Goal: Task Accomplishment & Management: Manage account settings

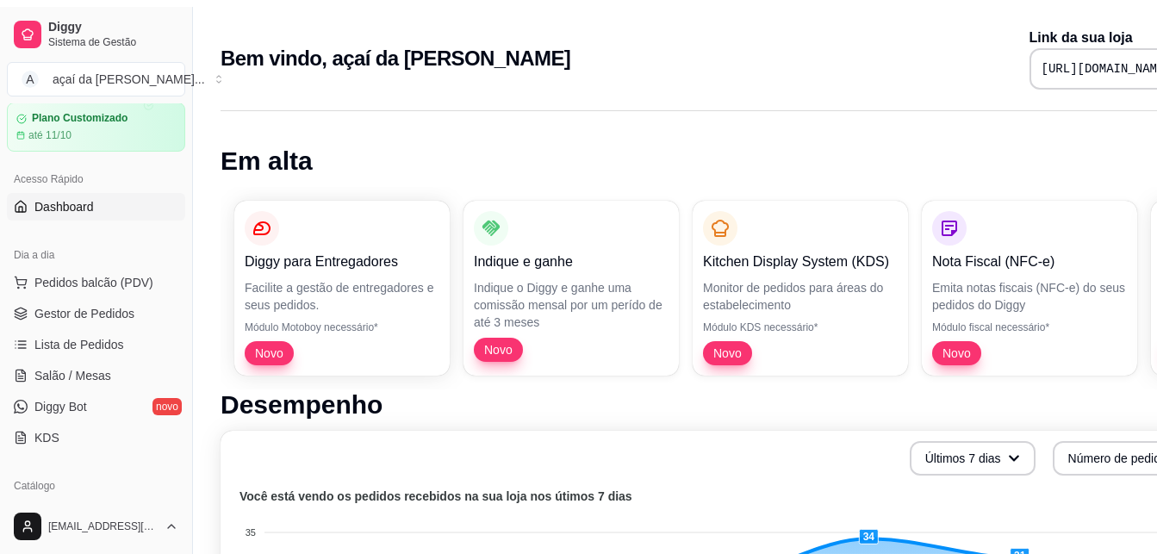
scroll to position [172, 0]
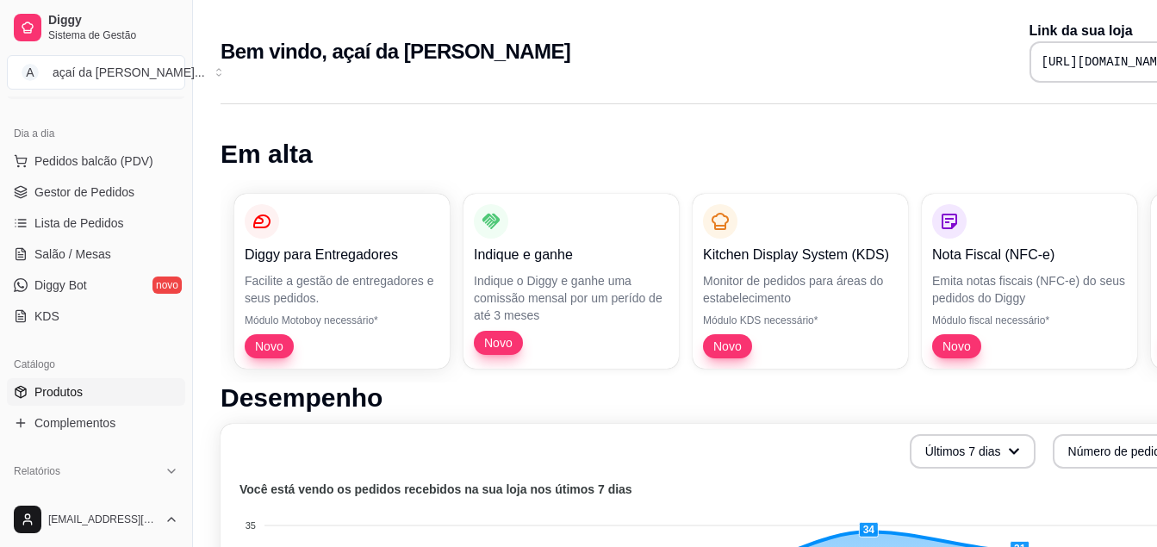
click at [80, 380] on link "Produtos" at bounding box center [96, 392] width 178 height 28
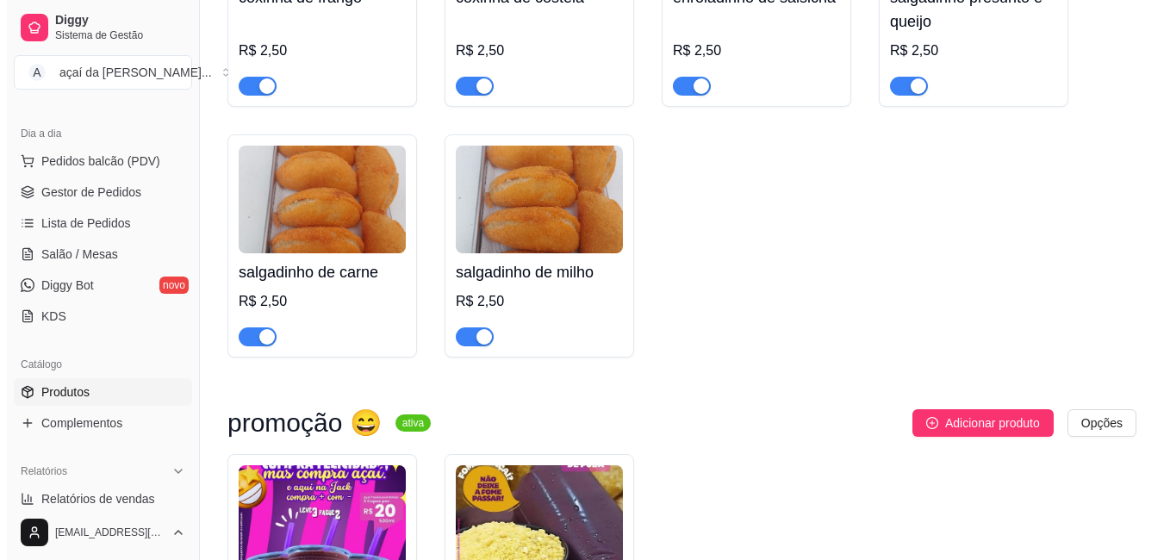
scroll to position [4279, 0]
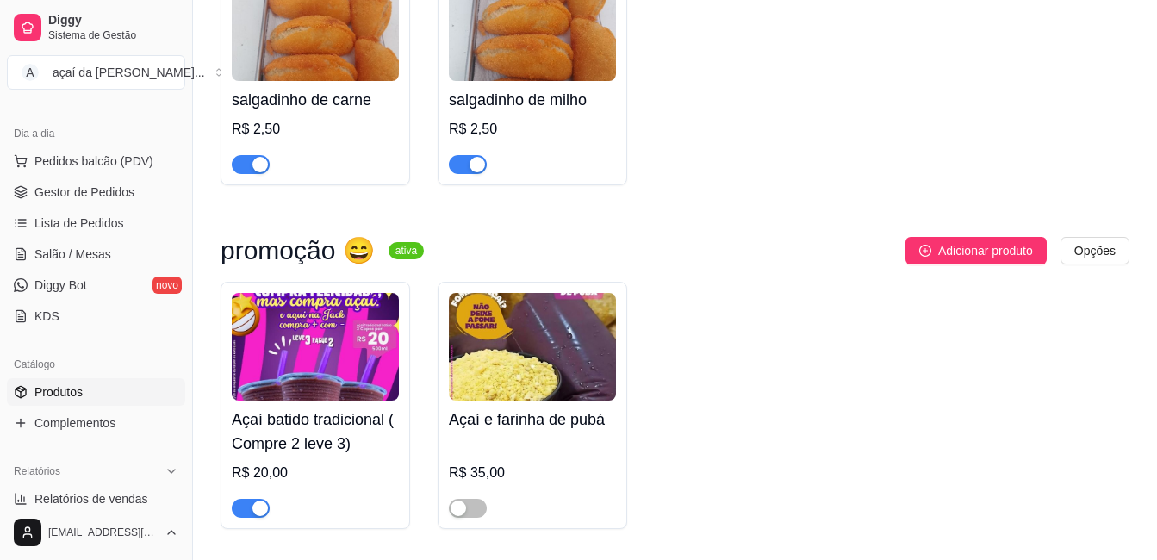
click at [248, 518] on button "button" at bounding box center [251, 508] width 38 height 19
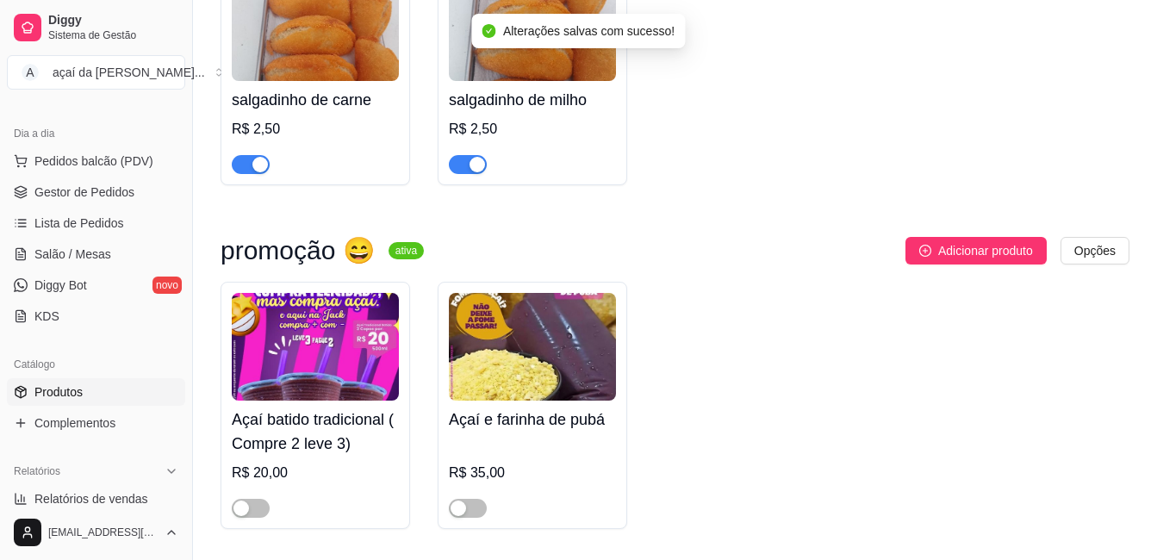
drag, startPoint x: 325, startPoint y: 432, endPoint x: 308, endPoint y: 387, distance: 48.8
click at [308, 387] on img at bounding box center [315, 347] width 167 height 108
click at [308, 387] on div "Açaí batido tradicional ( Compre 2 leve 3)" at bounding box center [578, 370] width 831 height 35
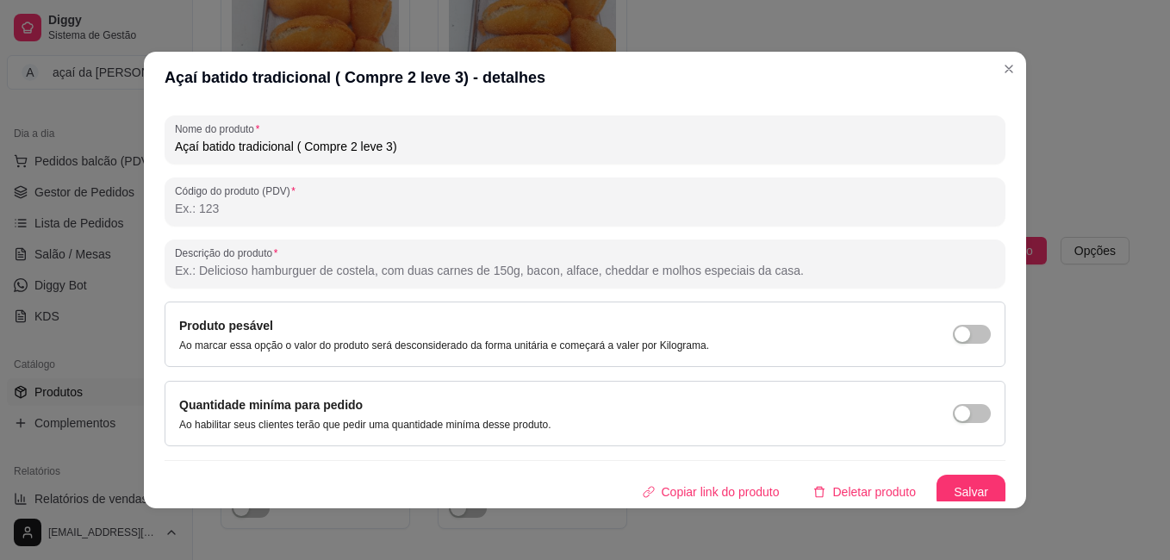
scroll to position [238, 0]
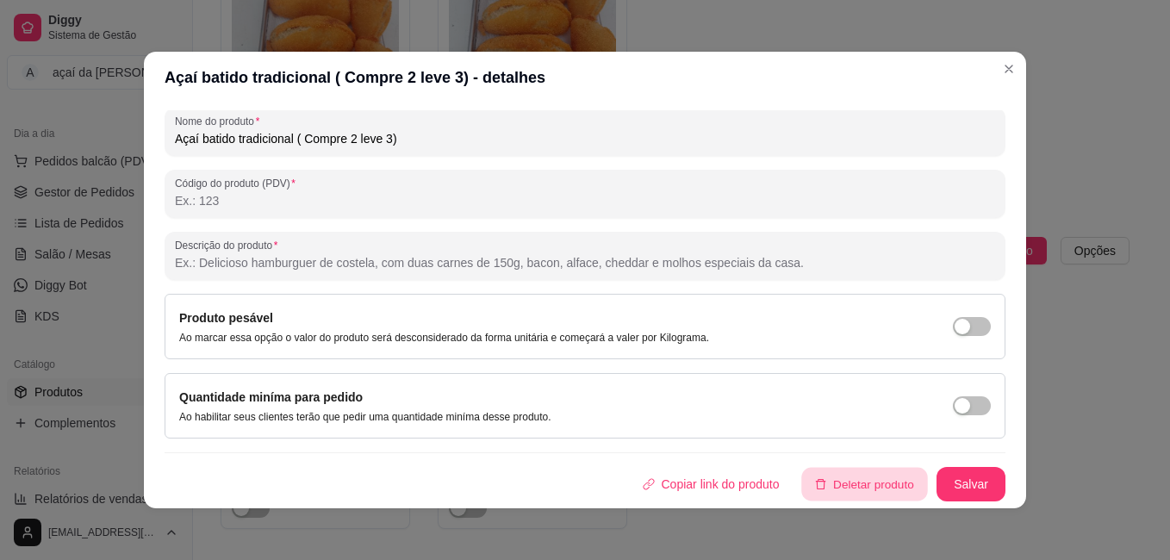
click at [808, 482] on button "Deletar produto" at bounding box center [865, 485] width 126 height 34
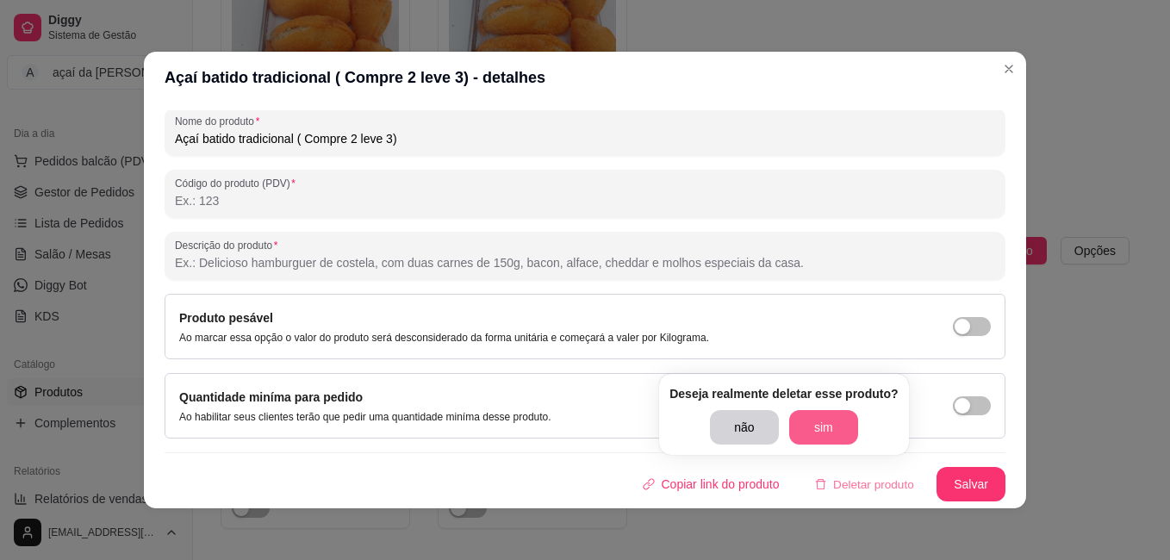
click at [828, 419] on button "sim" at bounding box center [823, 427] width 69 height 34
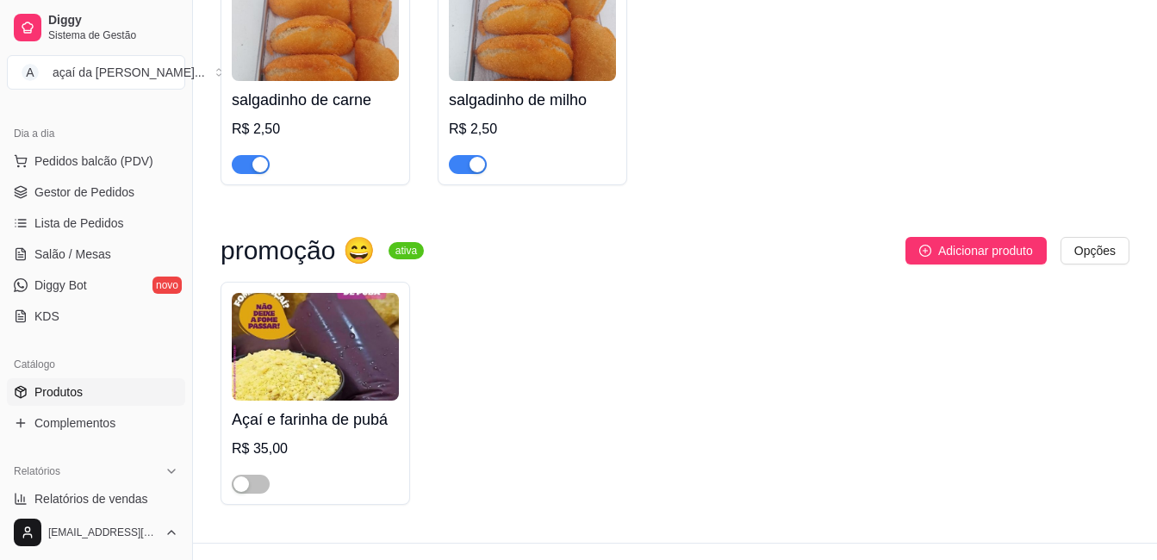
click at [317, 414] on div "Açaí e farinha de pubá R$ 35,00" at bounding box center [315, 447] width 167 height 93
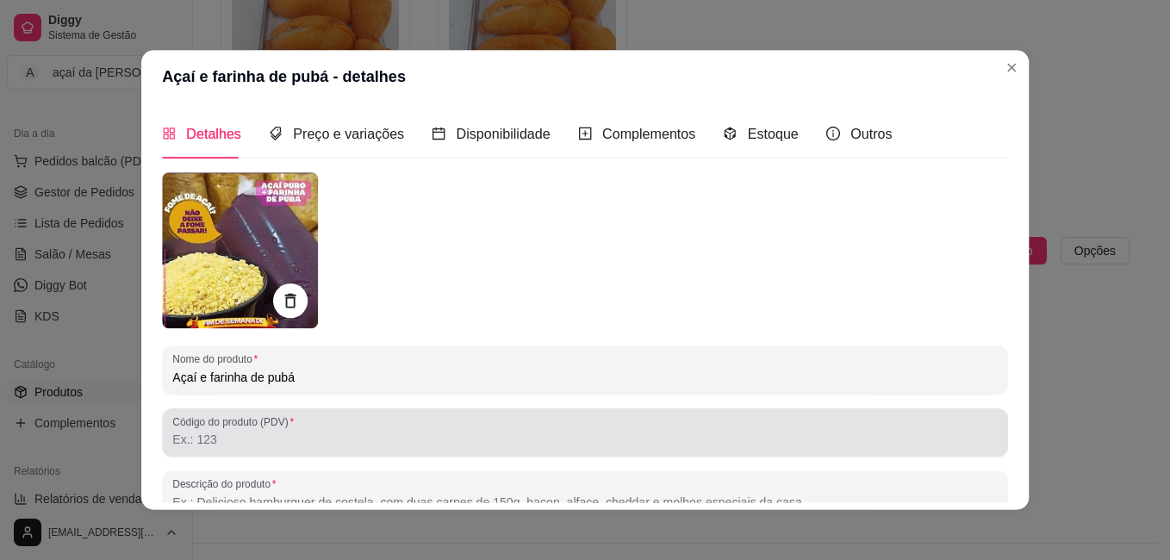
click at [317, 414] on div "Código do produto (PDV)" at bounding box center [585, 432] width 846 height 48
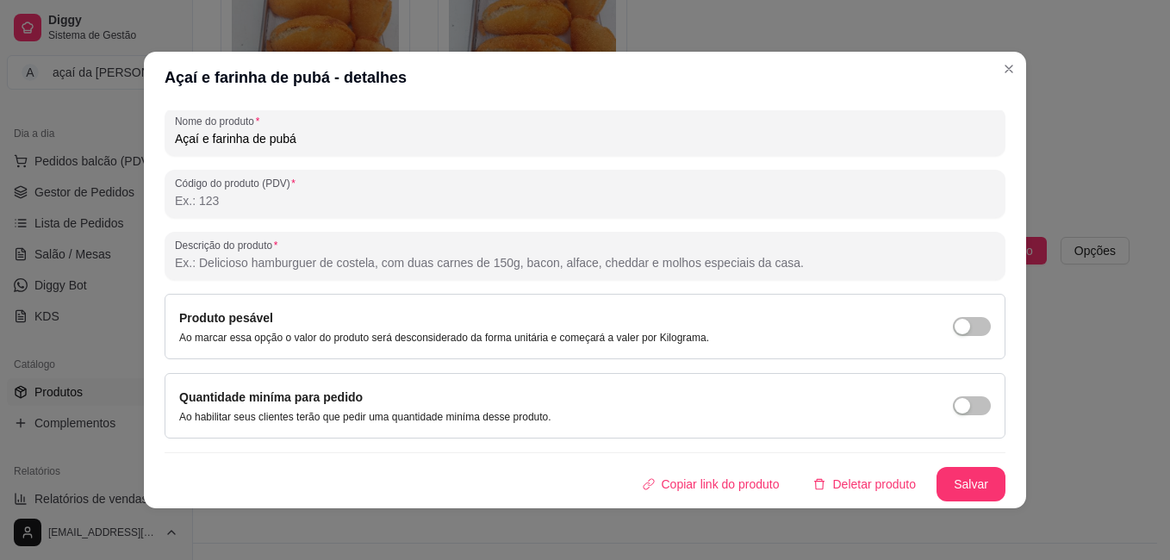
scroll to position [3, 0]
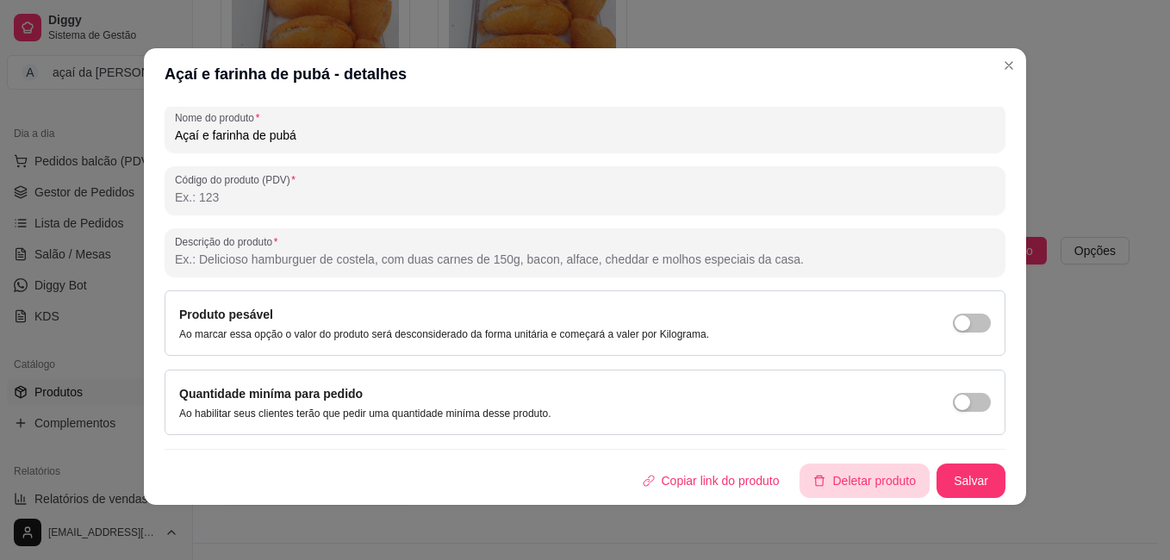
click at [807, 482] on button "Deletar produto" at bounding box center [864, 480] width 130 height 34
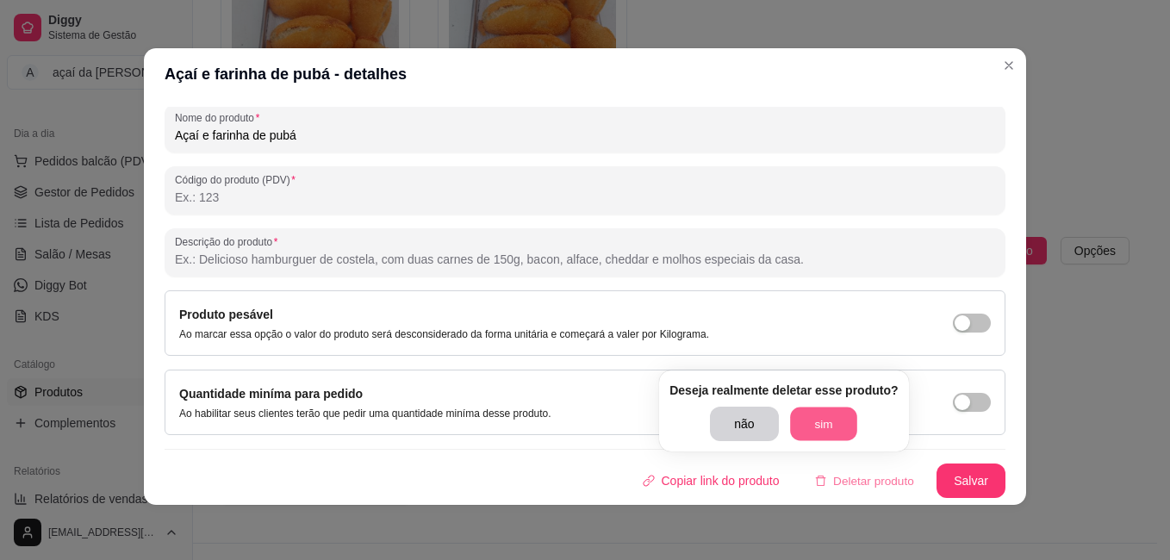
click at [810, 415] on button "sim" at bounding box center [823, 424] width 67 height 34
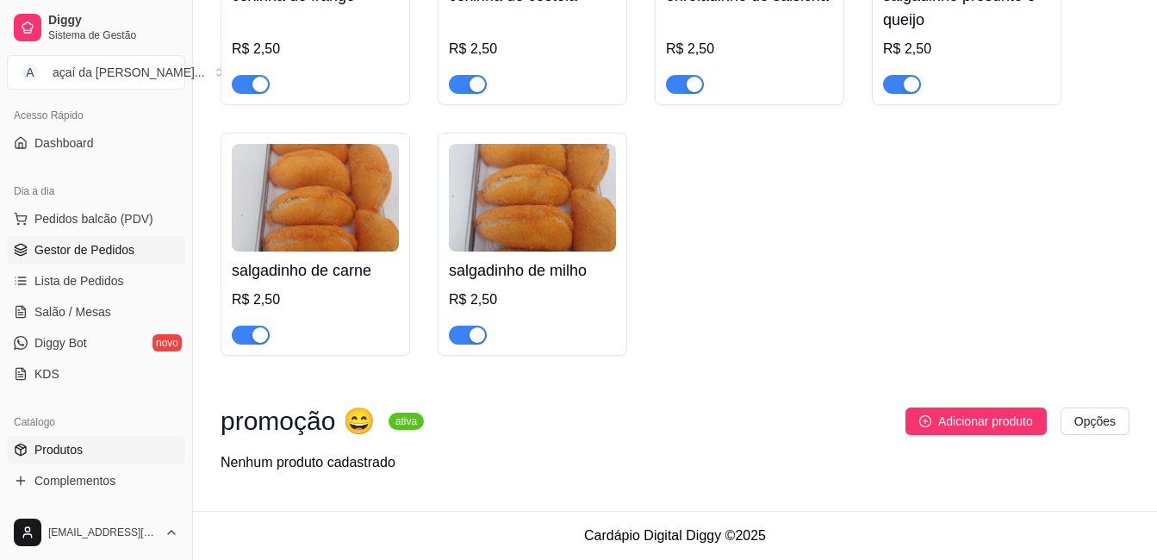
scroll to position [86, 0]
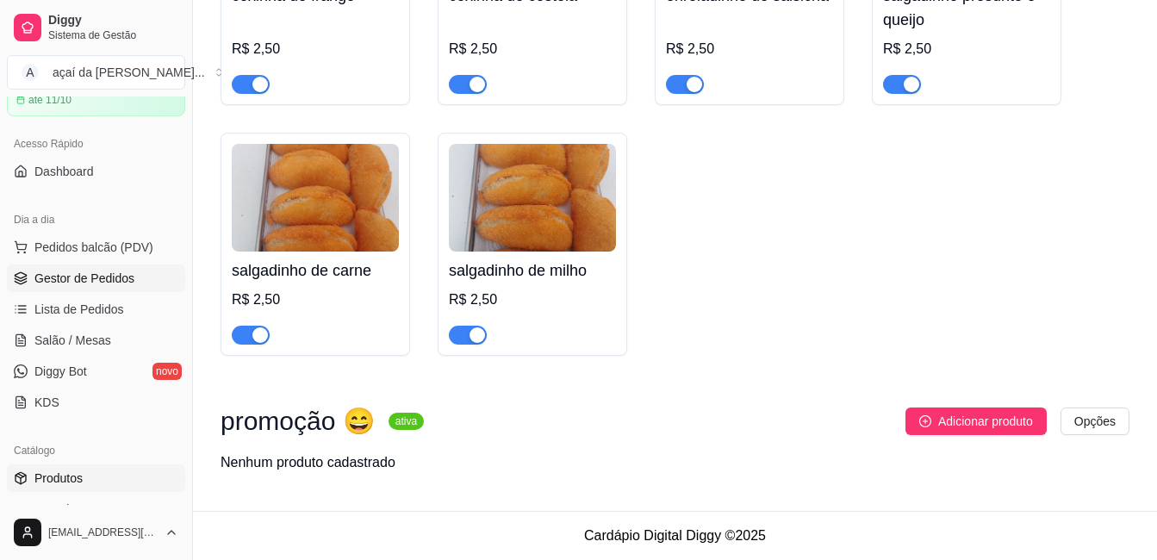
click at [79, 266] on link "Gestor de Pedidos" at bounding box center [96, 278] width 178 height 28
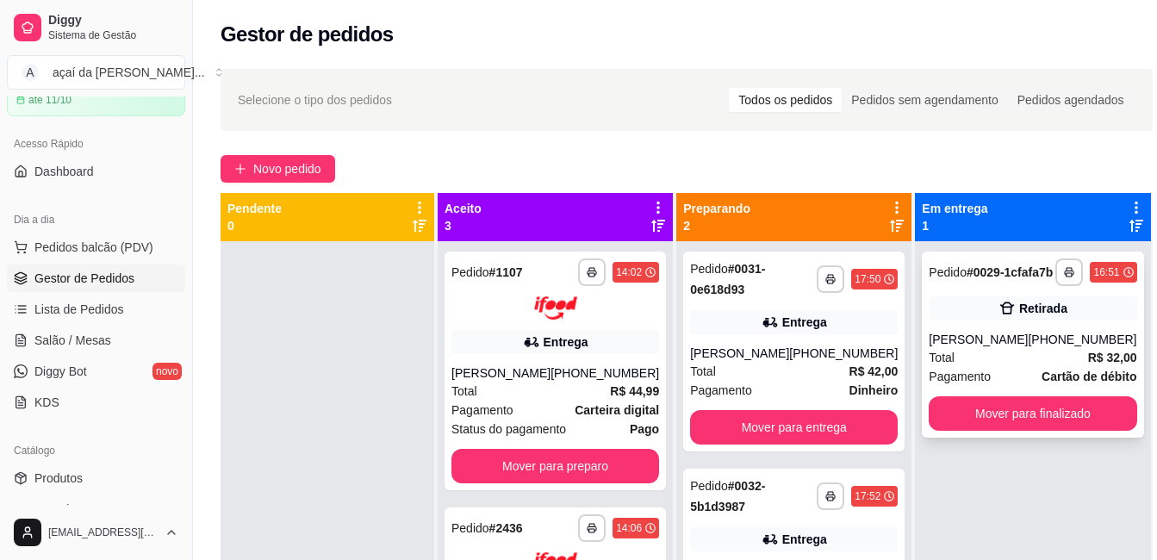
click at [1031, 348] on div "[PHONE_NUMBER]" at bounding box center [1082, 339] width 109 height 17
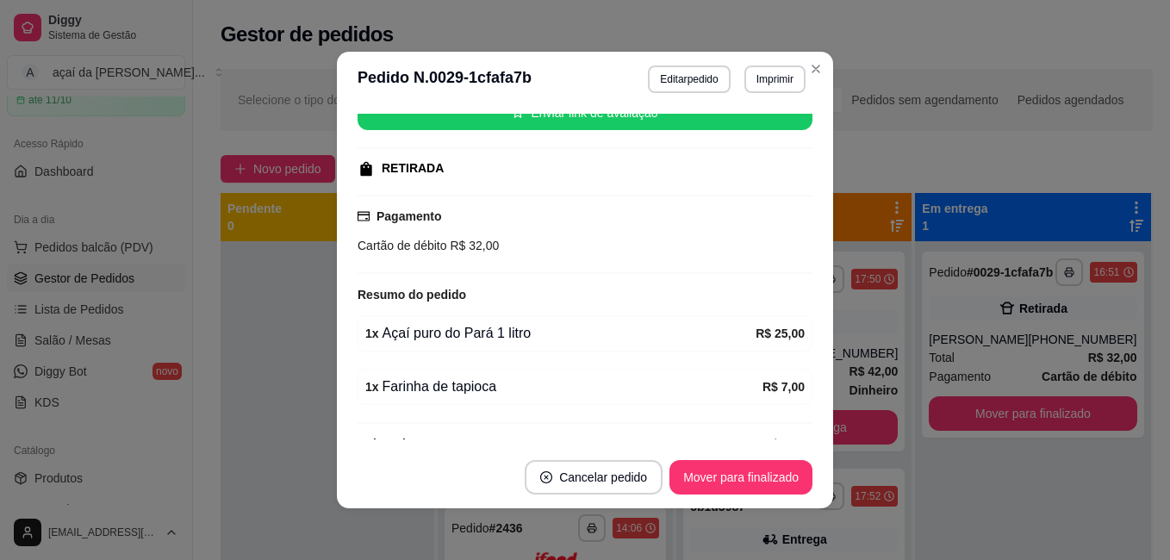
scroll to position [264, 0]
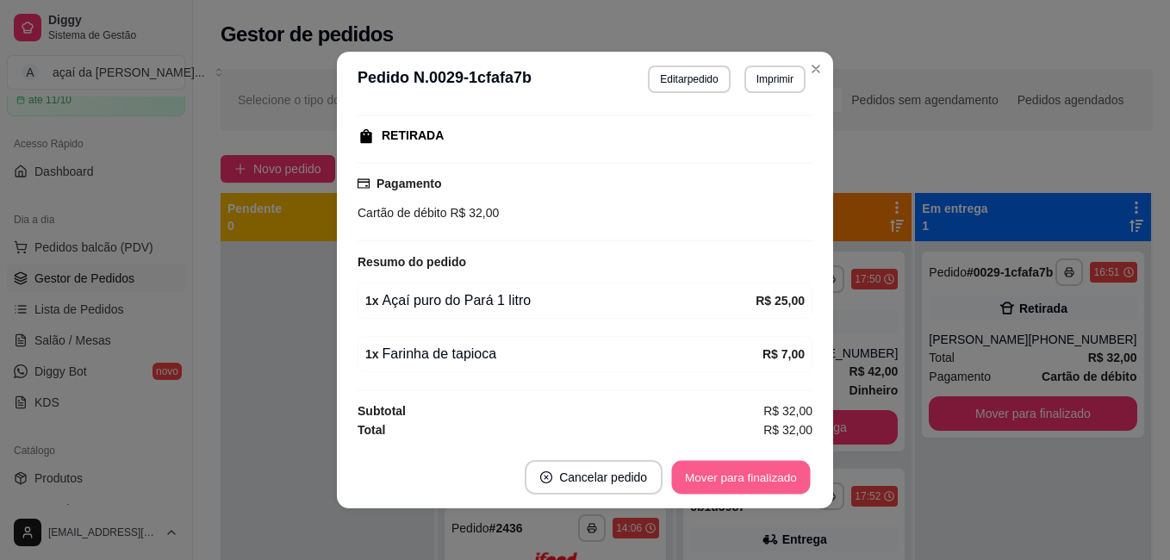
click at [738, 484] on button "Mover para finalizado" at bounding box center [741, 478] width 139 height 34
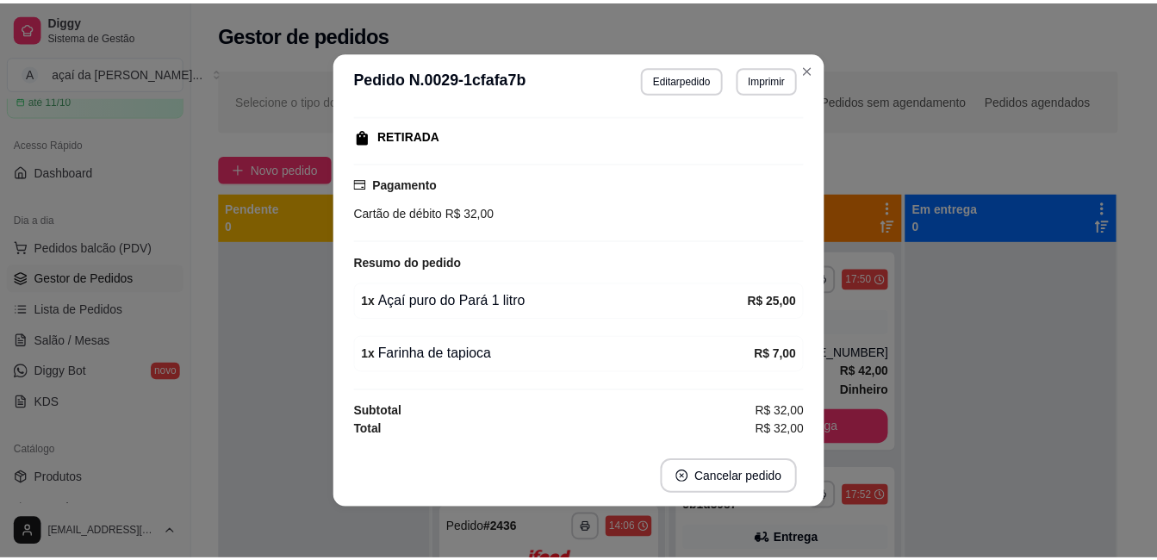
scroll to position [224, 0]
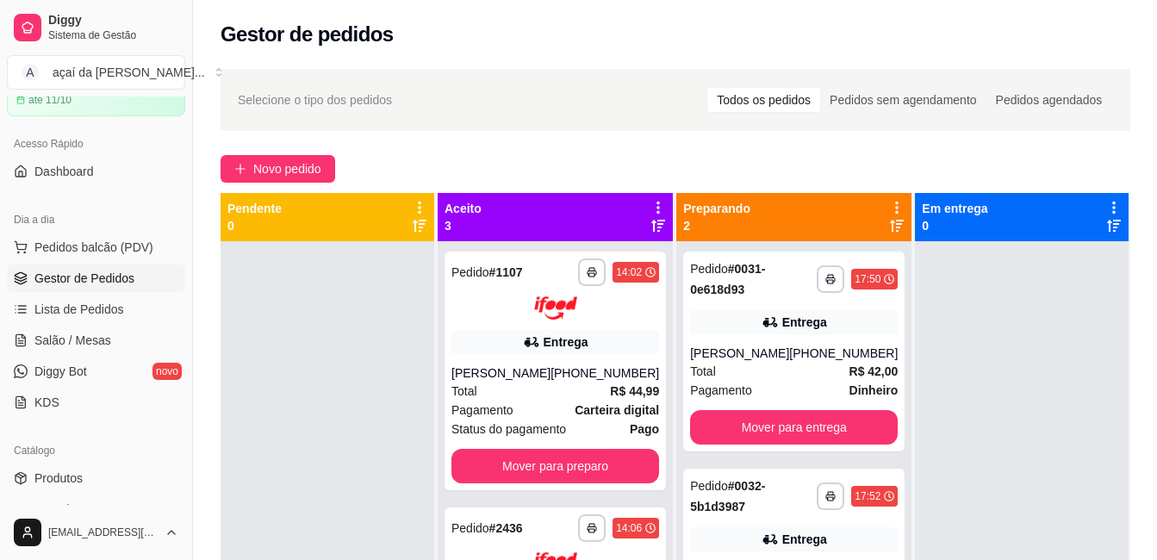
drag, startPoint x: 808, startPoint y: 300, endPoint x: 929, endPoint y: 366, distance: 137.6
click at [929, 366] on div at bounding box center [1022, 521] width 214 height 560
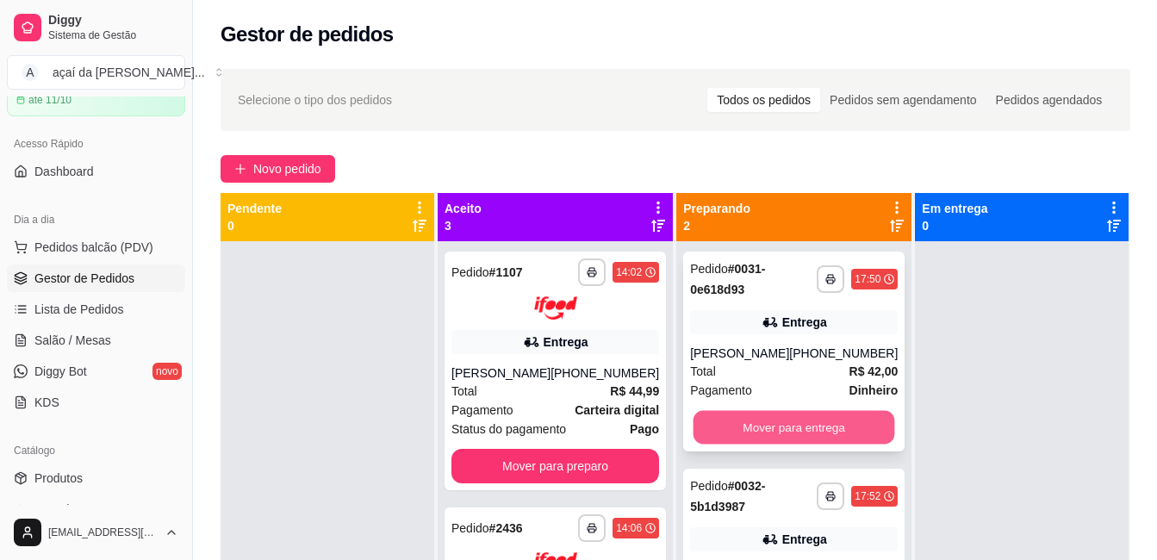
click at [761, 426] on button "Mover para entrega" at bounding box center [795, 428] width 202 height 34
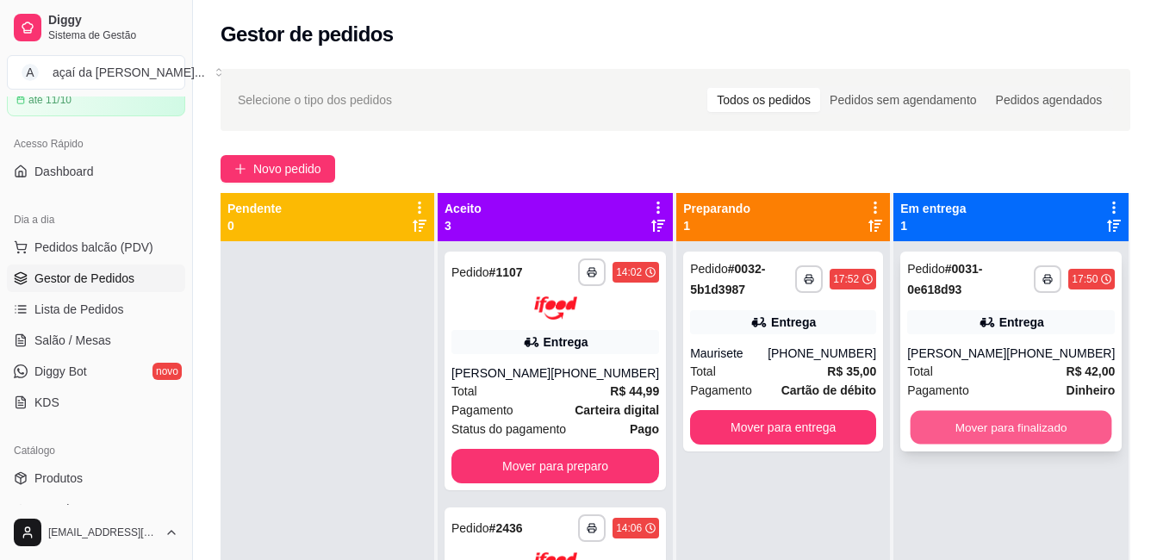
click at [950, 420] on button "Mover para finalizado" at bounding box center [1012, 428] width 202 height 34
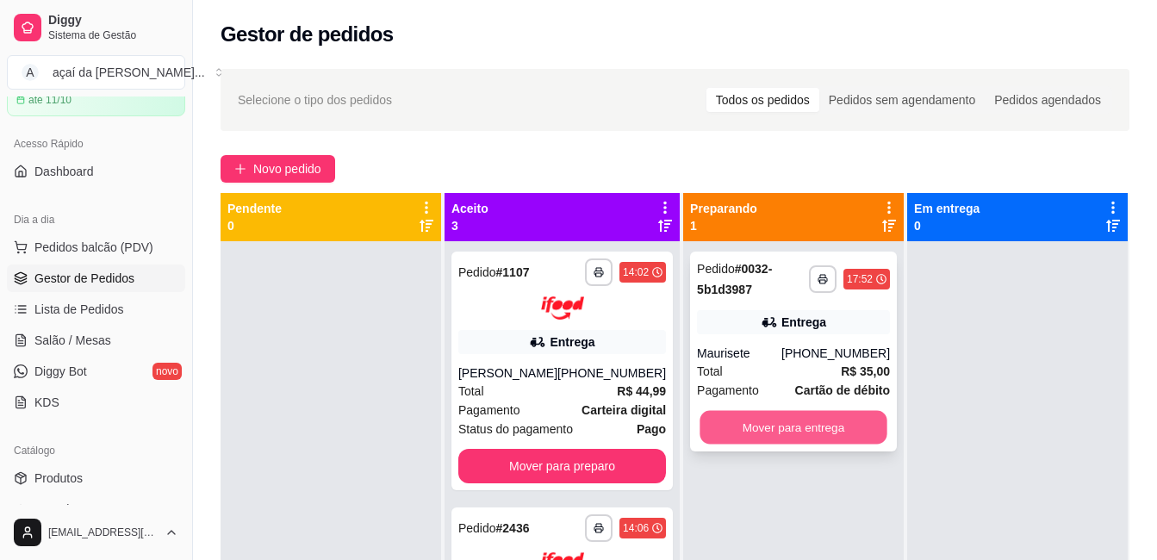
click at [821, 420] on button "Mover para entrega" at bounding box center [793, 428] width 187 height 34
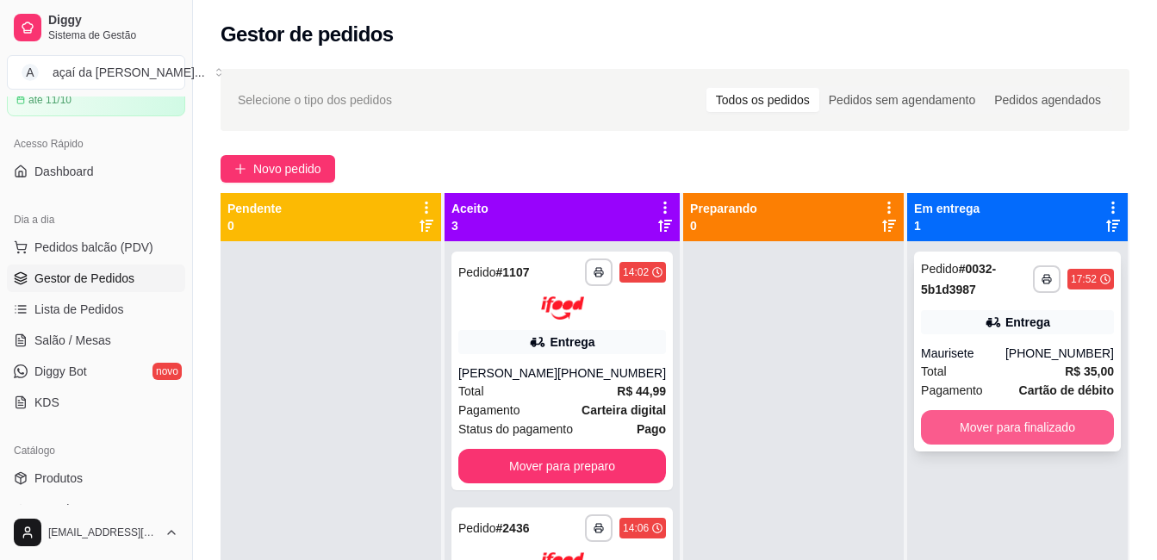
click at [949, 417] on button "Mover para finalizado" at bounding box center [1017, 427] width 193 height 34
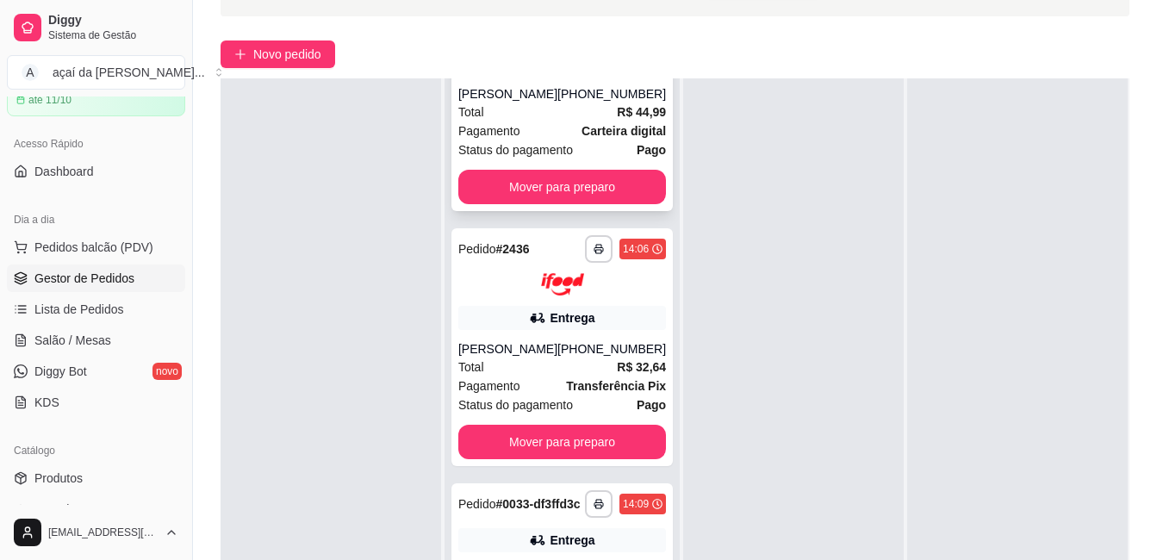
scroll to position [59, 0]
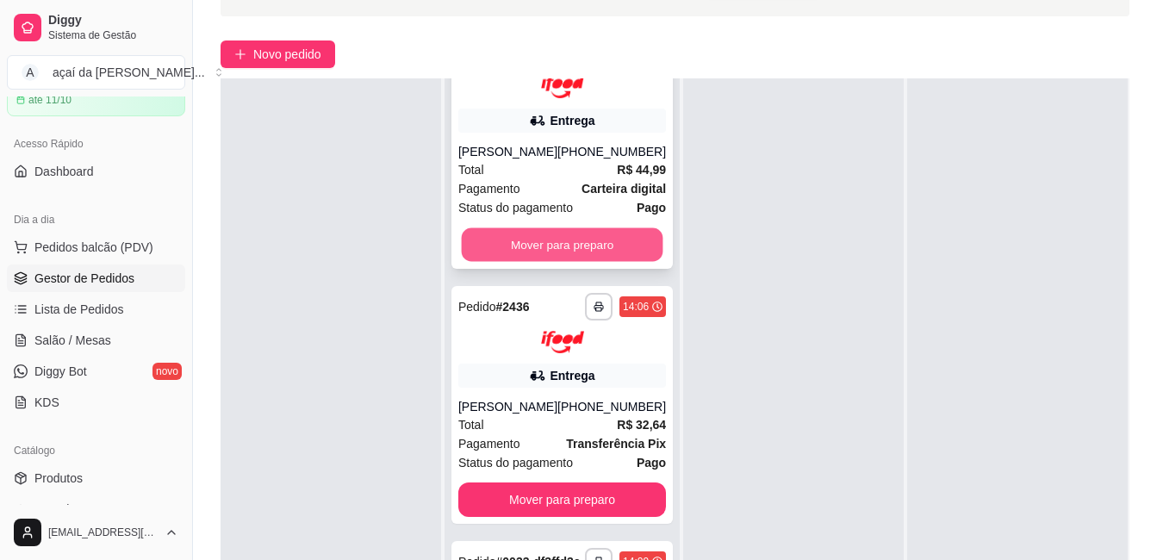
click at [562, 232] on button "Mover para preparo" at bounding box center [563, 244] width 202 height 34
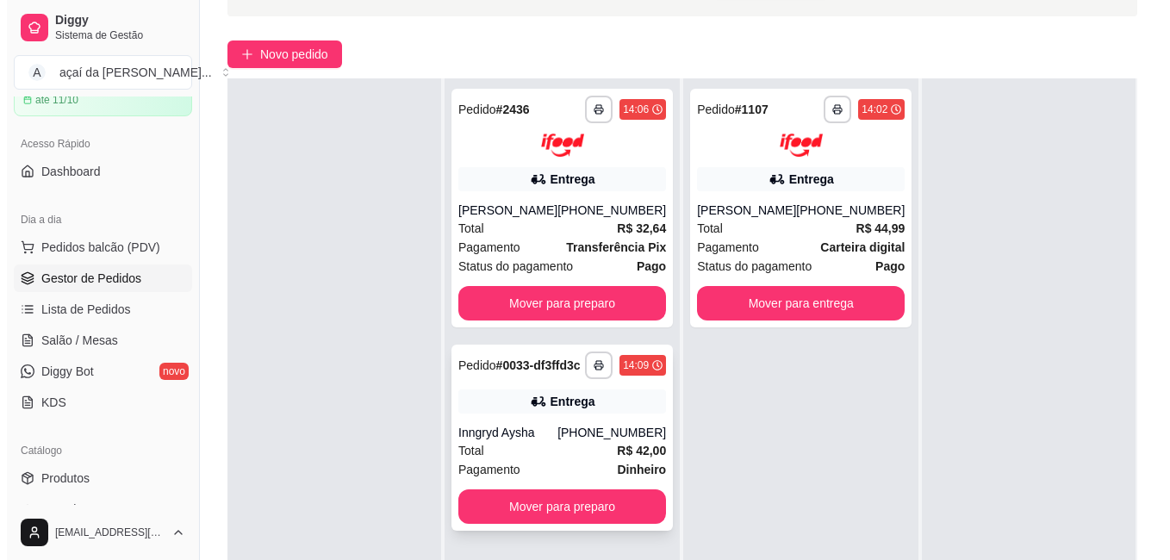
scroll to position [0, 0]
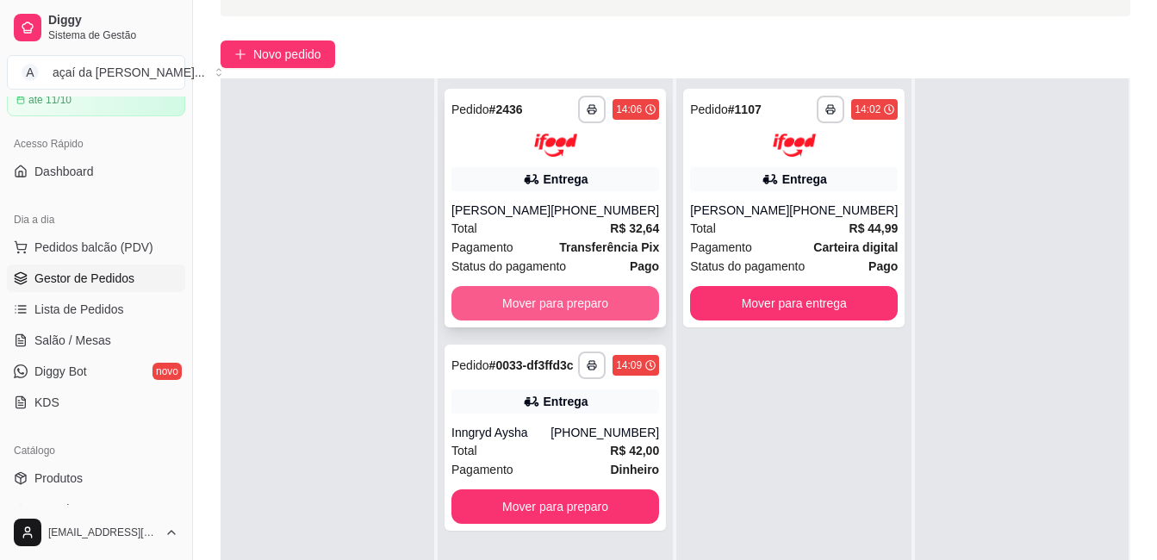
click at [573, 320] on button "Mover para preparo" at bounding box center [555, 303] width 208 height 34
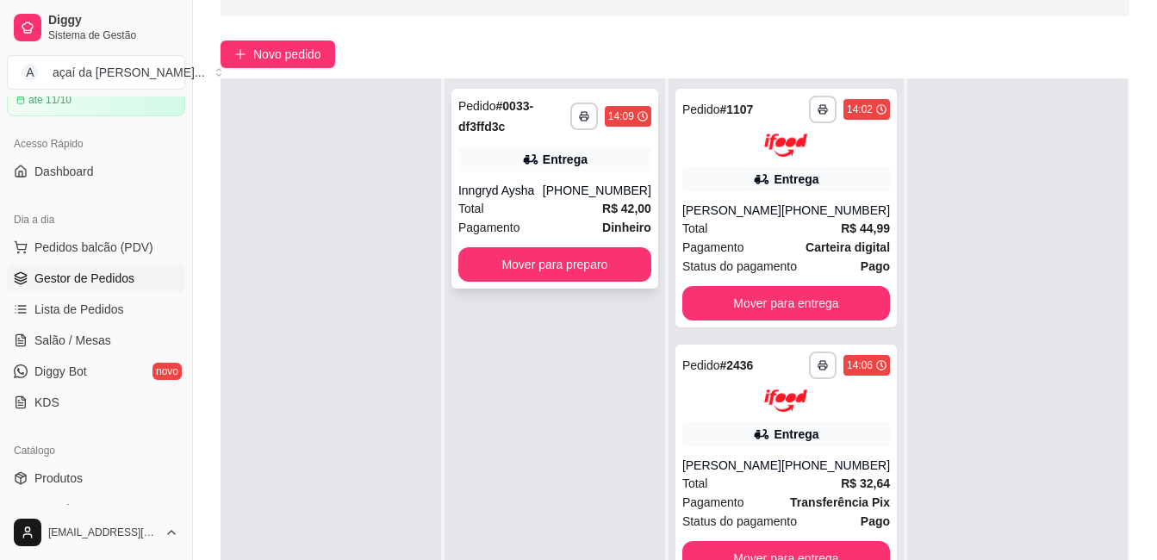
click at [567, 174] on div "**********" at bounding box center [554, 189] width 207 height 200
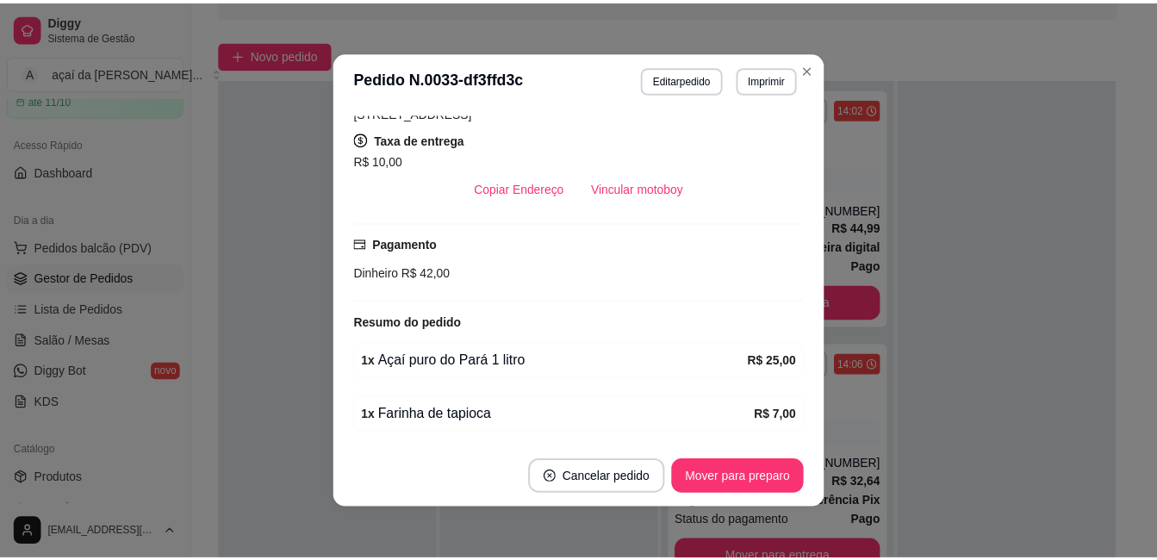
scroll to position [3, 0]
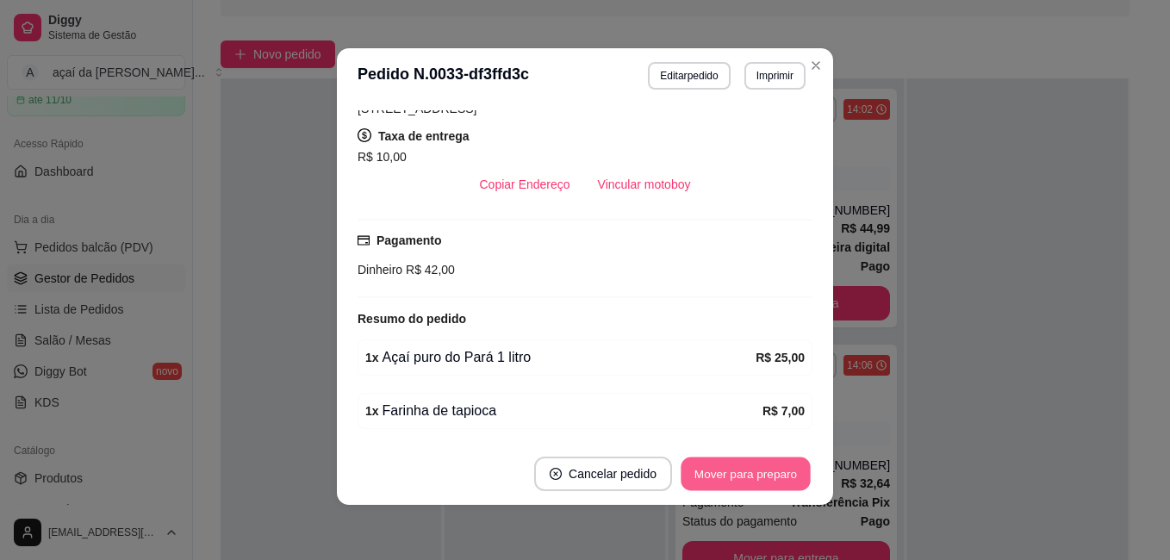
click at [702, 465] on button "Mover para preparo" at bounding box center [745, 474] width 129 height 34
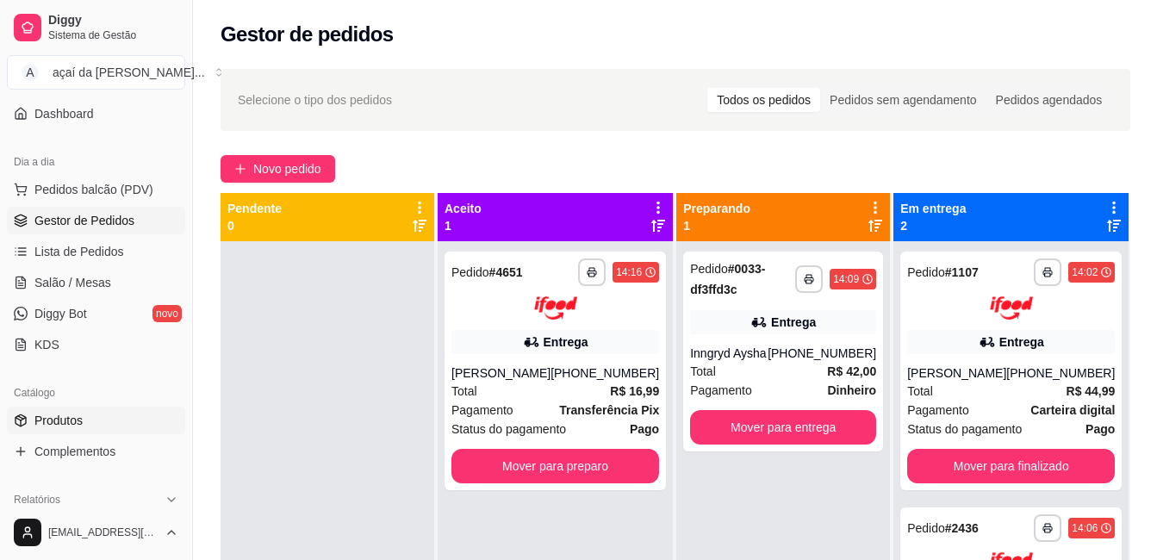
scroll to position [230, 0]
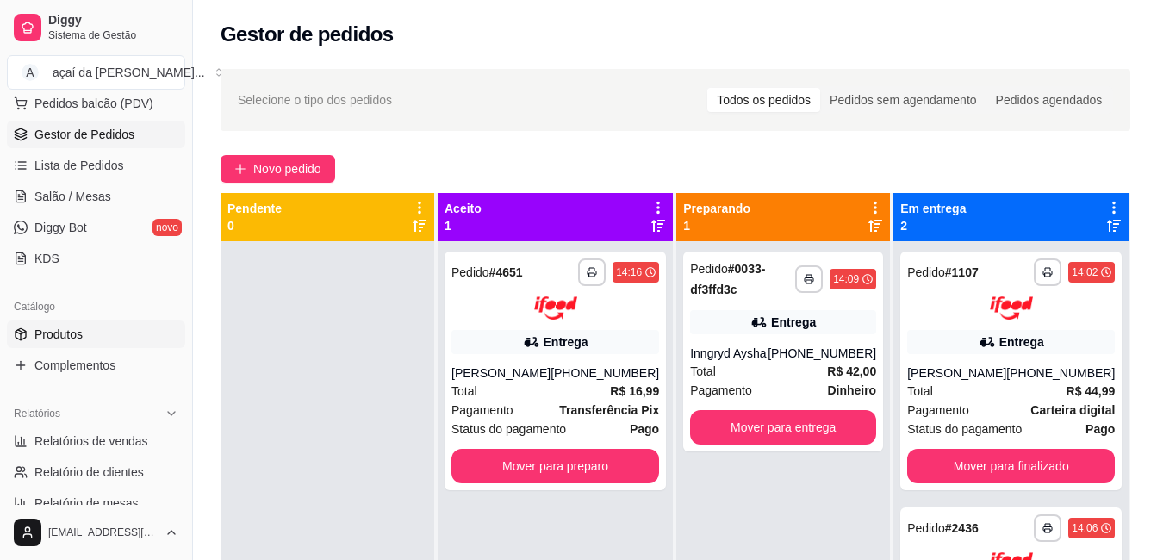
click at [72, 328] on span "Produtos" at bounding box center [58, 334] width 48 height 17
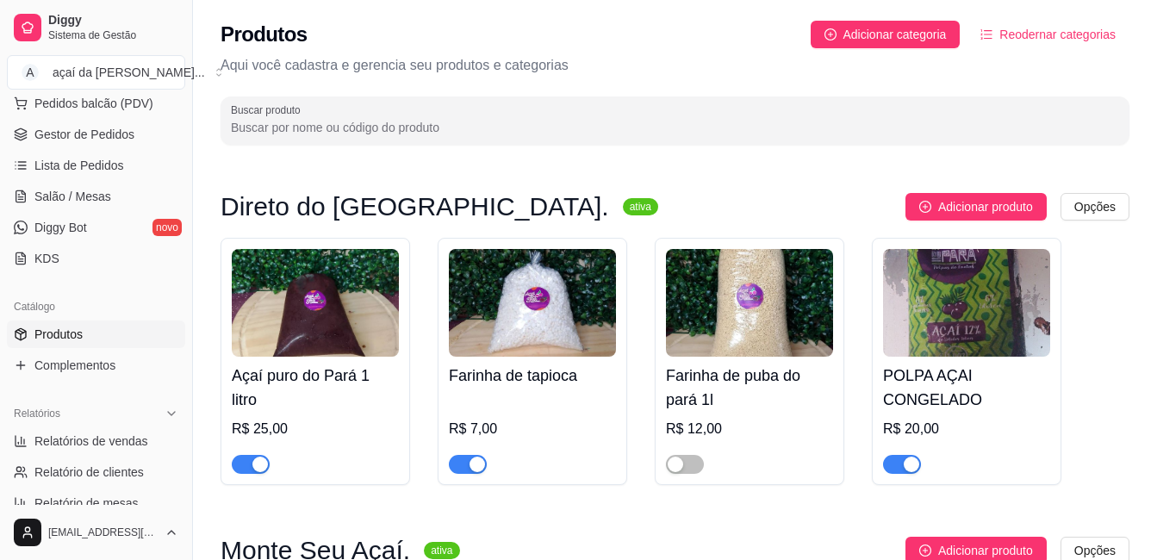
click at [284, 397] on h4 "Açaí puro do Pará 1 litro" at bounding box center [315, 388] width 167 height 48
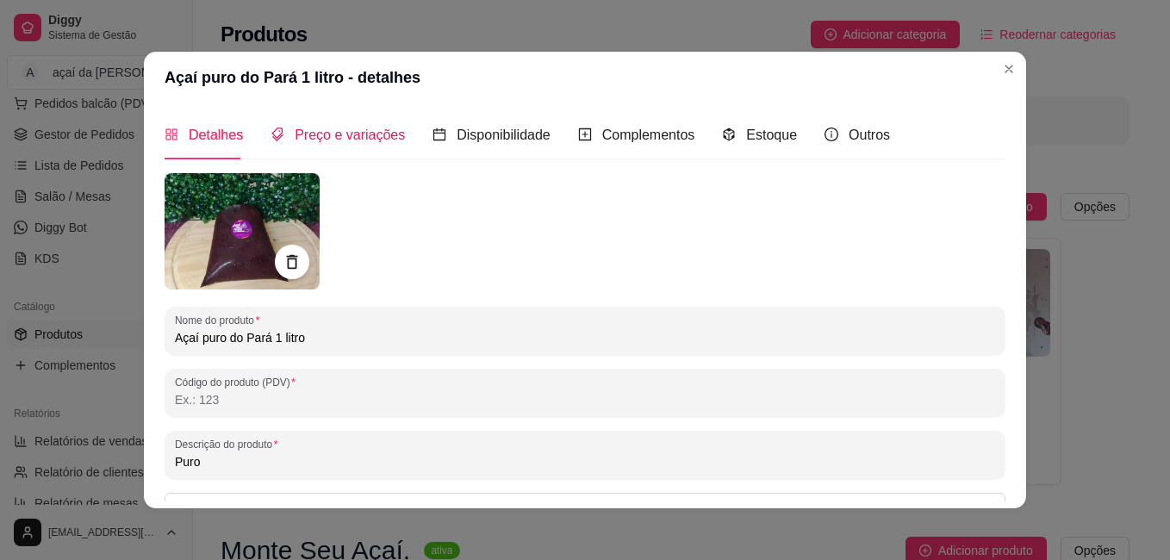
click at [370, 139] on span "Preço e variações" at bounding box center [350, 135] width 110 height 15
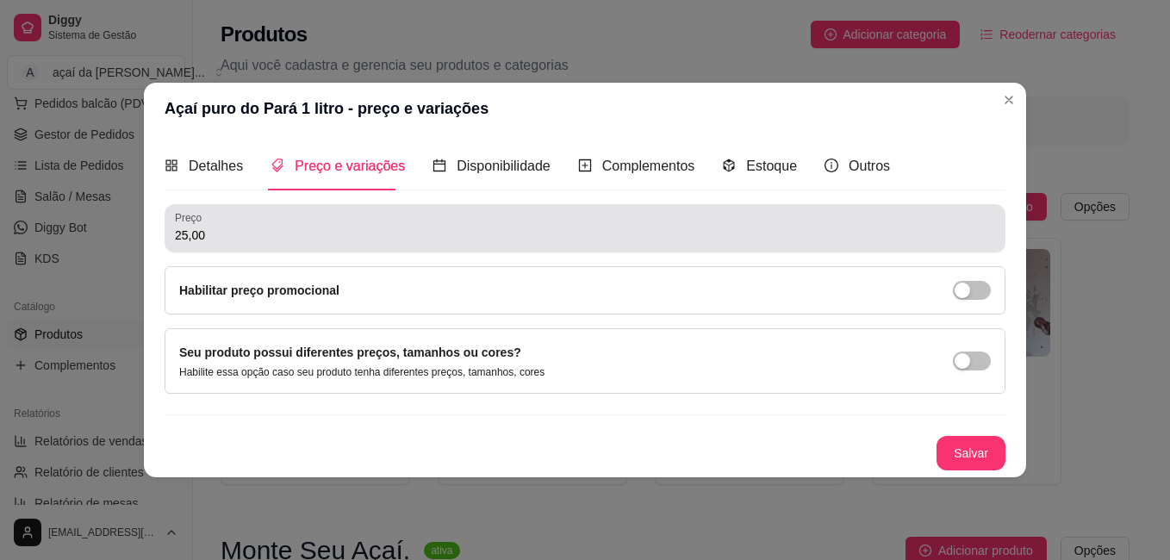
click at [374, 220] on div "25,00" at bounding box center [585, 228] width 820 height 34
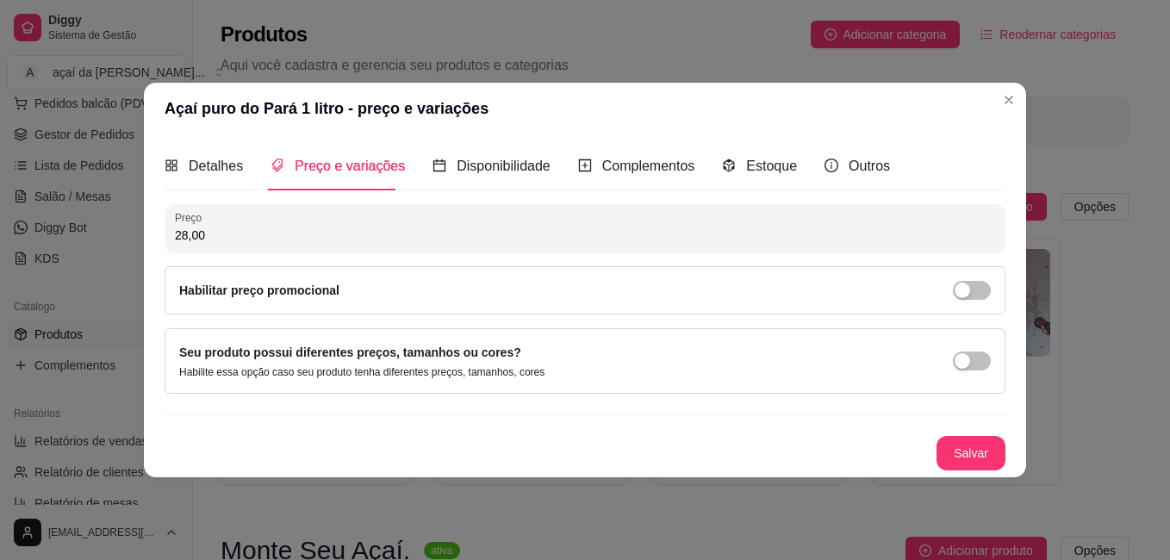
type input "28,00"
click at [995, 439] on button "Salvar" at bounding box center [970, 454] width 67 height 34
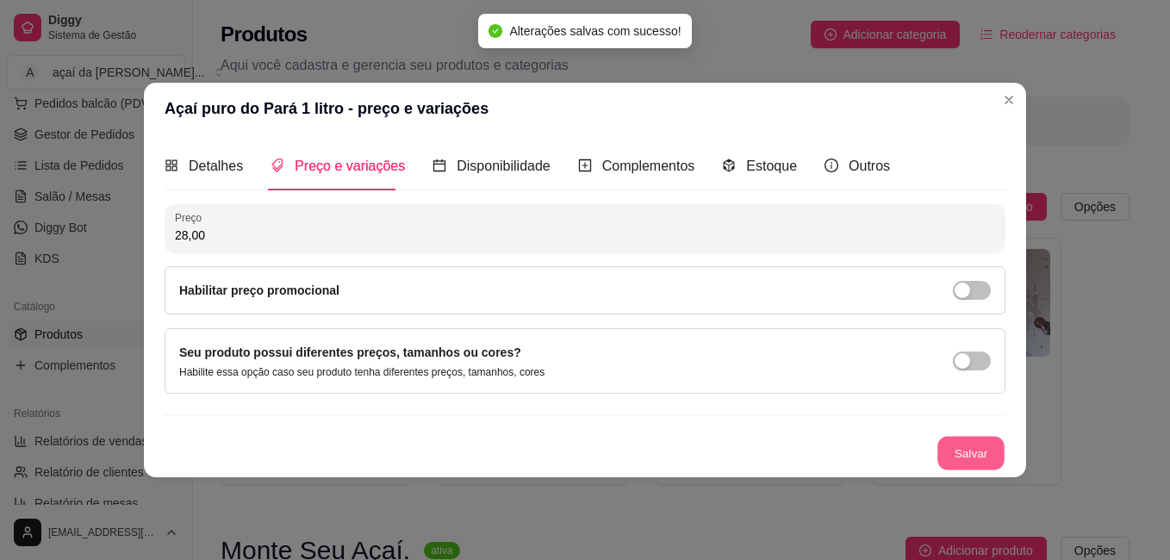
click at [973, 456] on button "Salvar" at bounding box center [970, 454] width 67 height 34
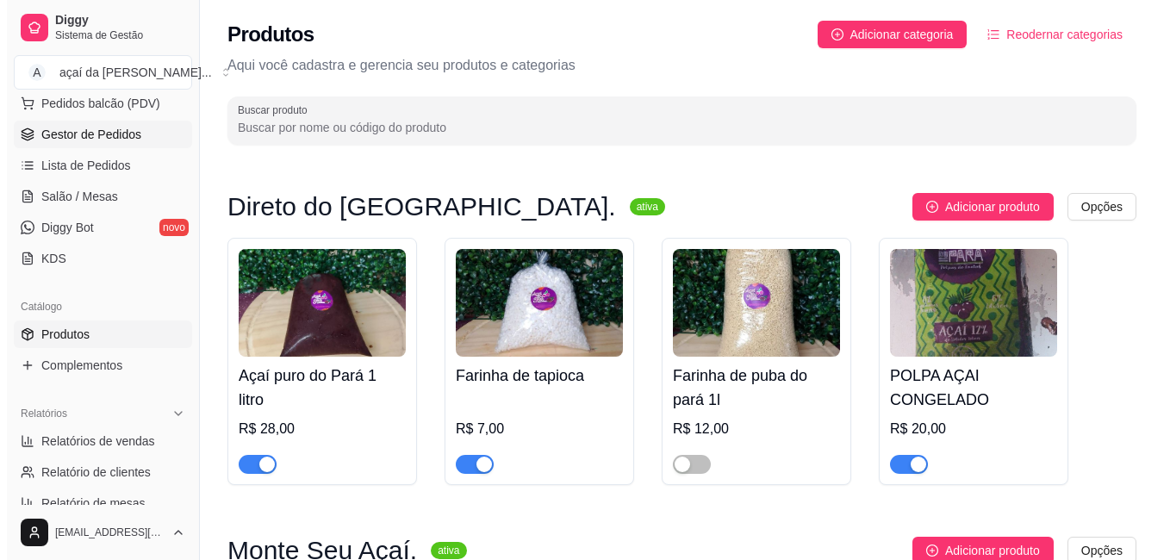
scroll to position [144, 0]
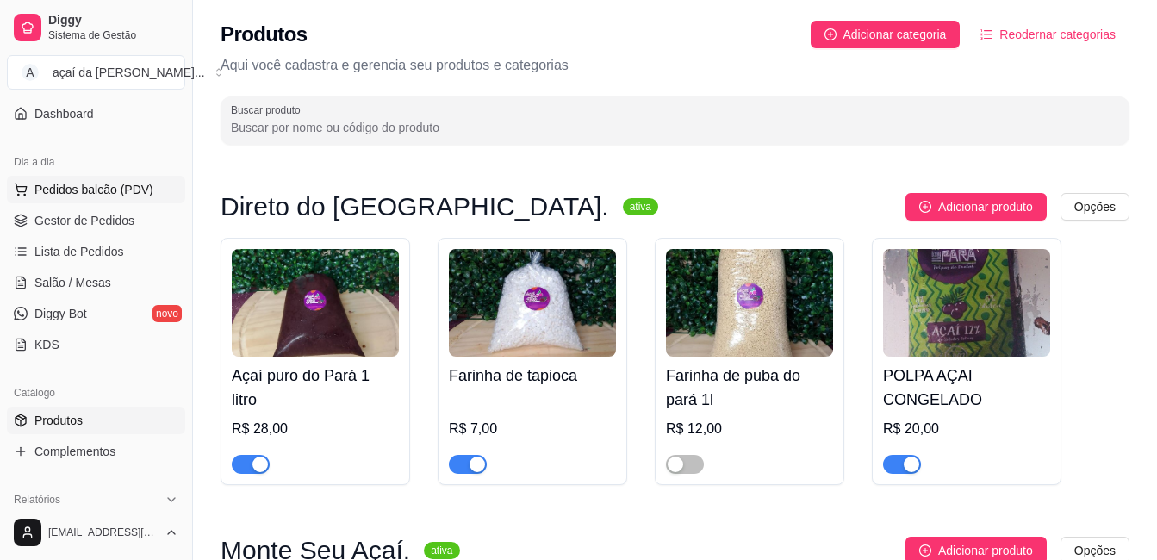
click at [82, 193] on span "Pedidos balcão (PDV)" at bounding box center [93, 189] width 119 height 17
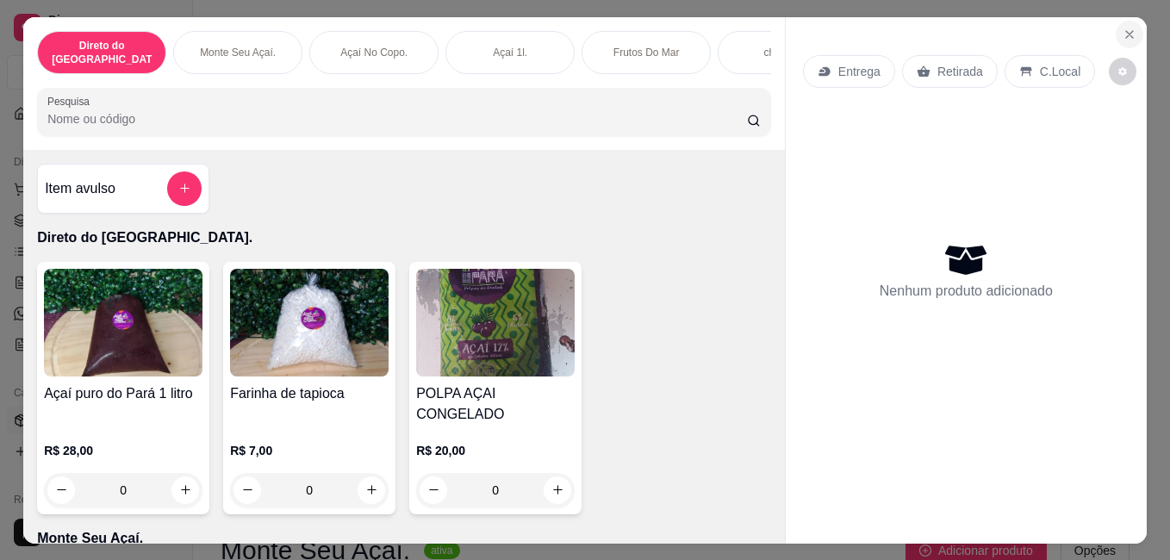
click at [1129, 21] on button "Close" at bounding box center [1130, 35] width 28 height 28
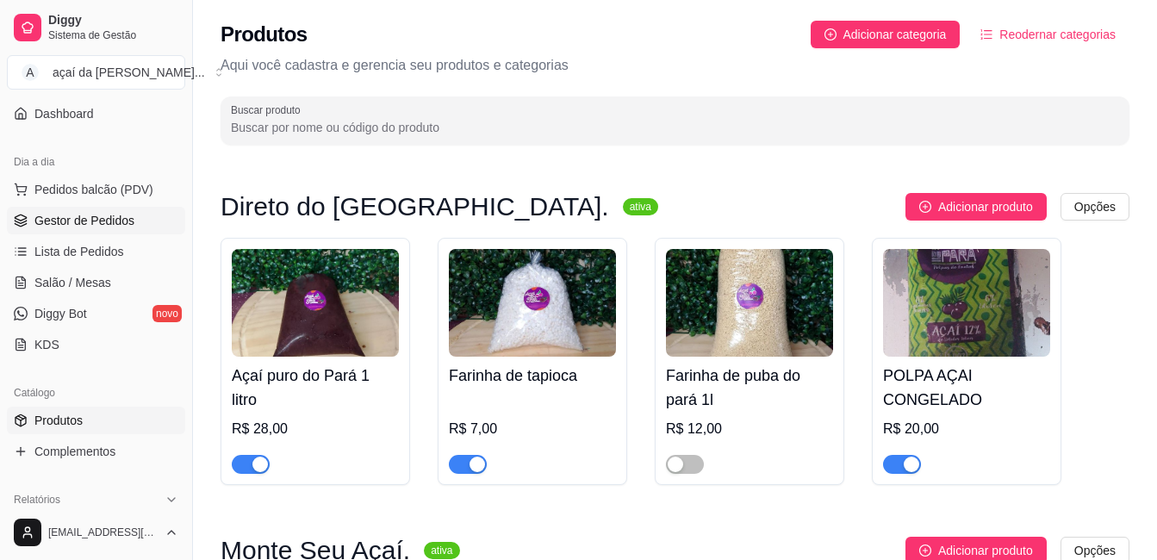
click at [137, 231] on link "Gestor de Pedidos" at bounding box center [96, 221] width 178 height 28
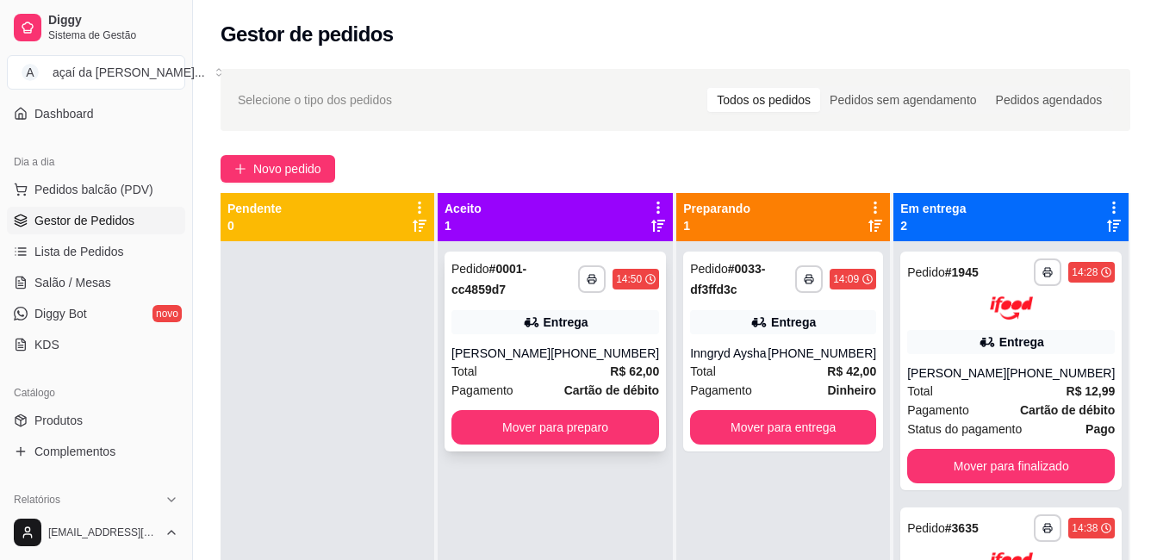
click at [514, 343] on div "**********" at bounding box center [555, 352] width 221 height 200
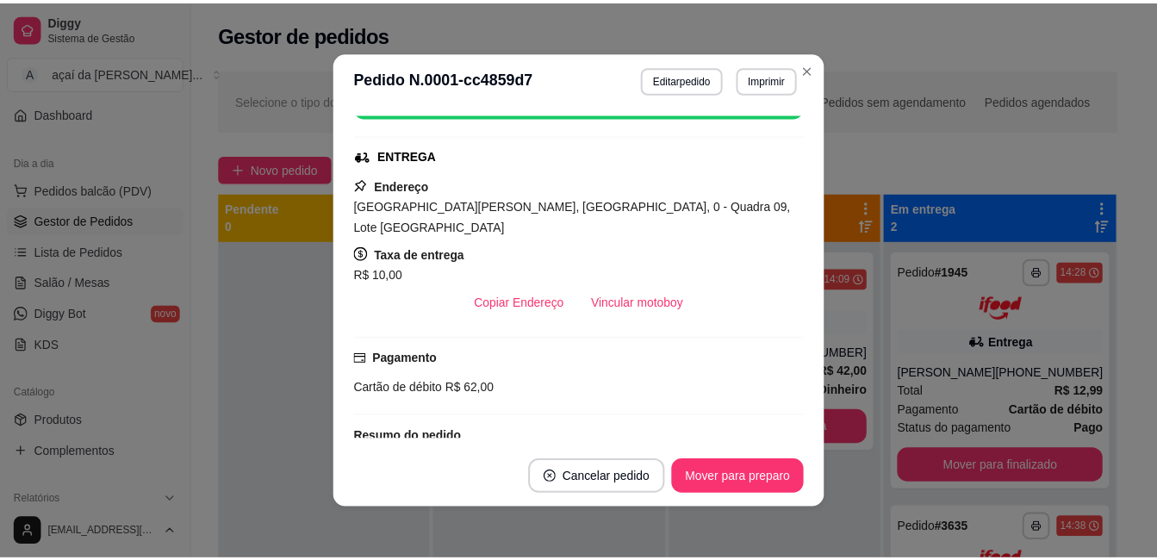
scroll to position [304, 0]
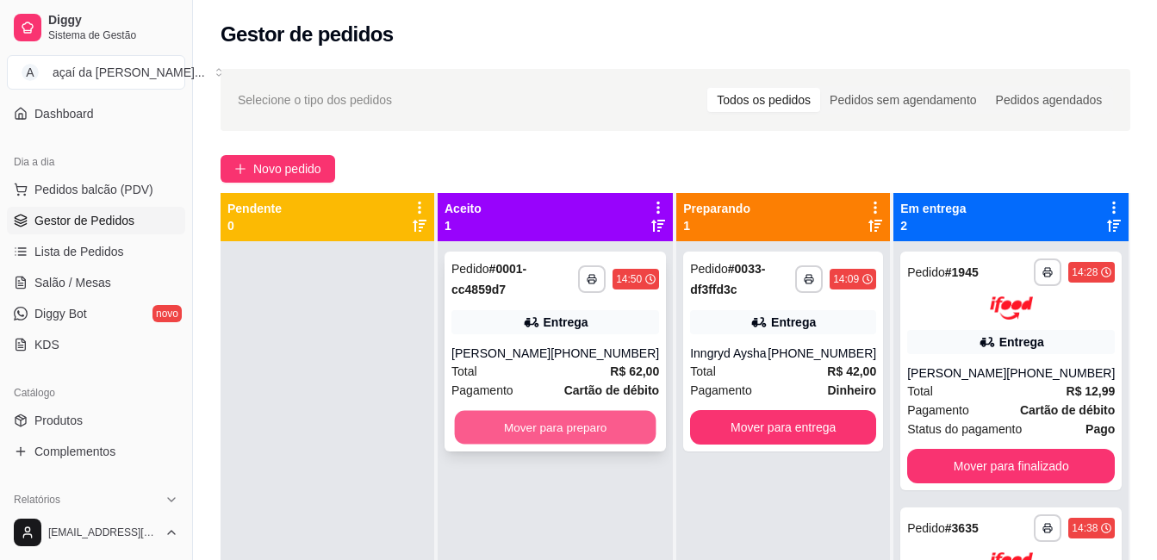
click at [590, 418] on button "Mover para preparo" at bounding box center [556, 428] width 202 height 34
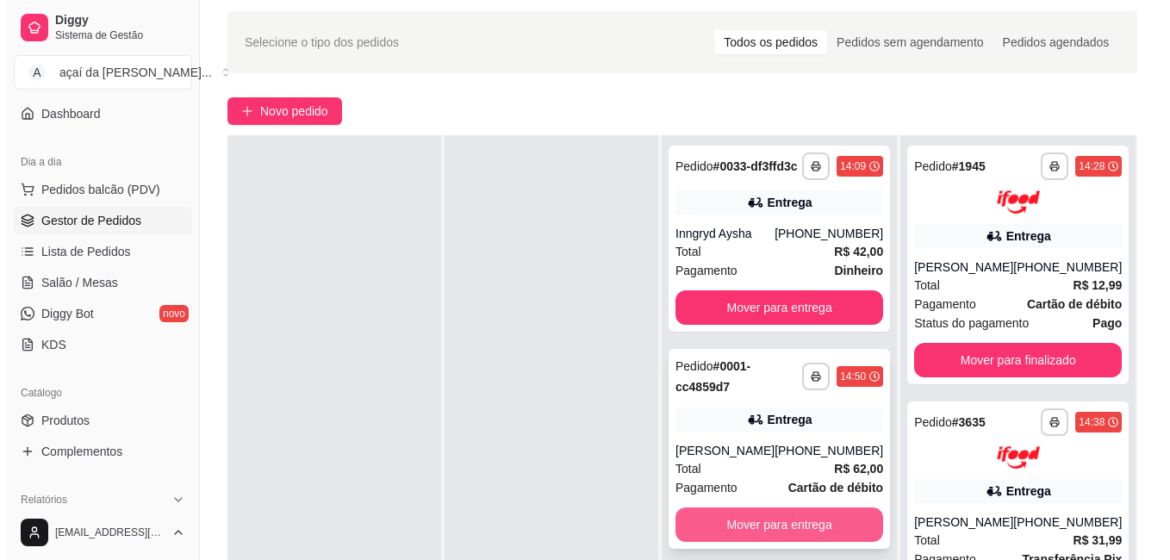
scroll to position [86, 0]
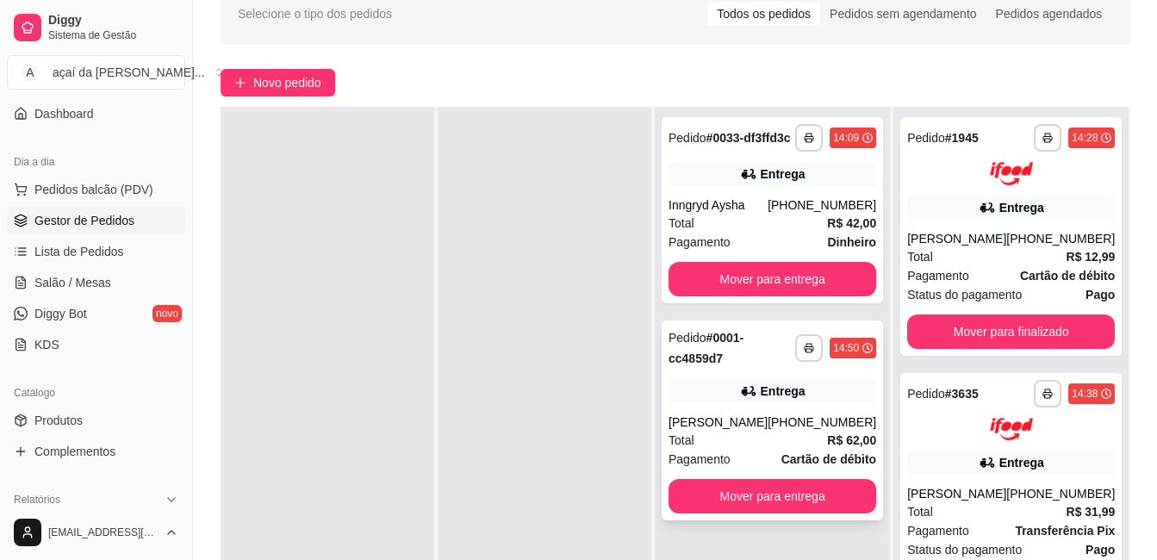
click at [705, 365] on strong "# 0001-cc4859d7" at bounding box center [706, 348] width 75 height 34
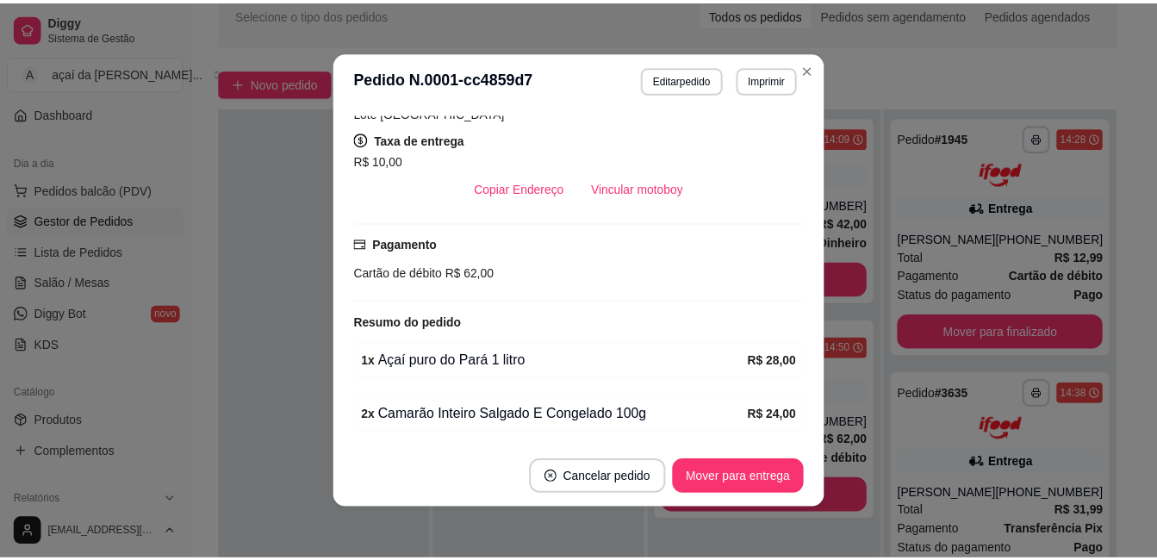
scroll to position [3, 0]
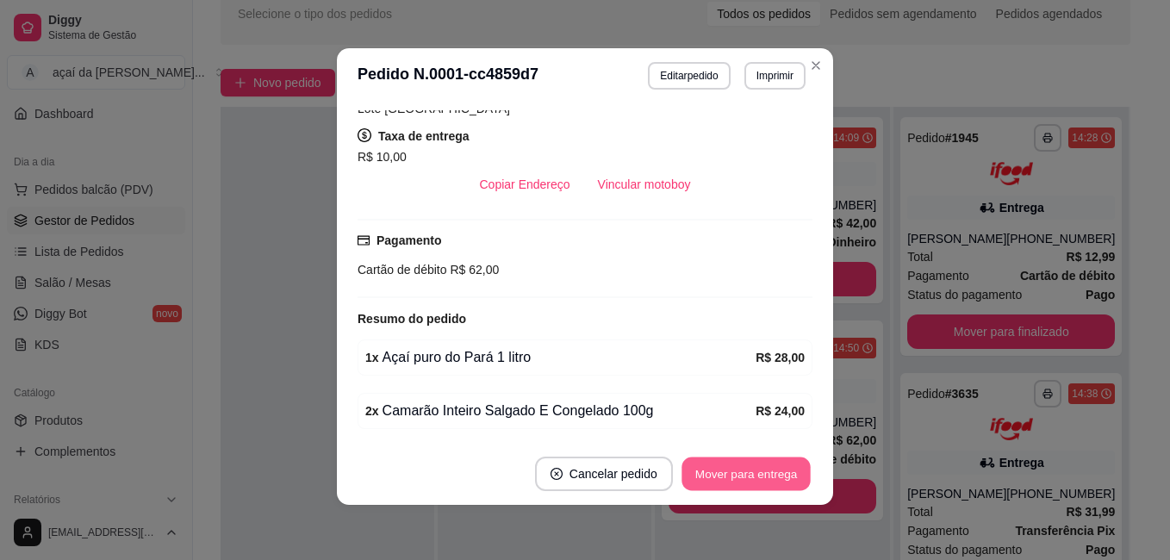
click at [740, 464] on button "Mover para entrega" at bounding box center [745, 474] width 129 height 34
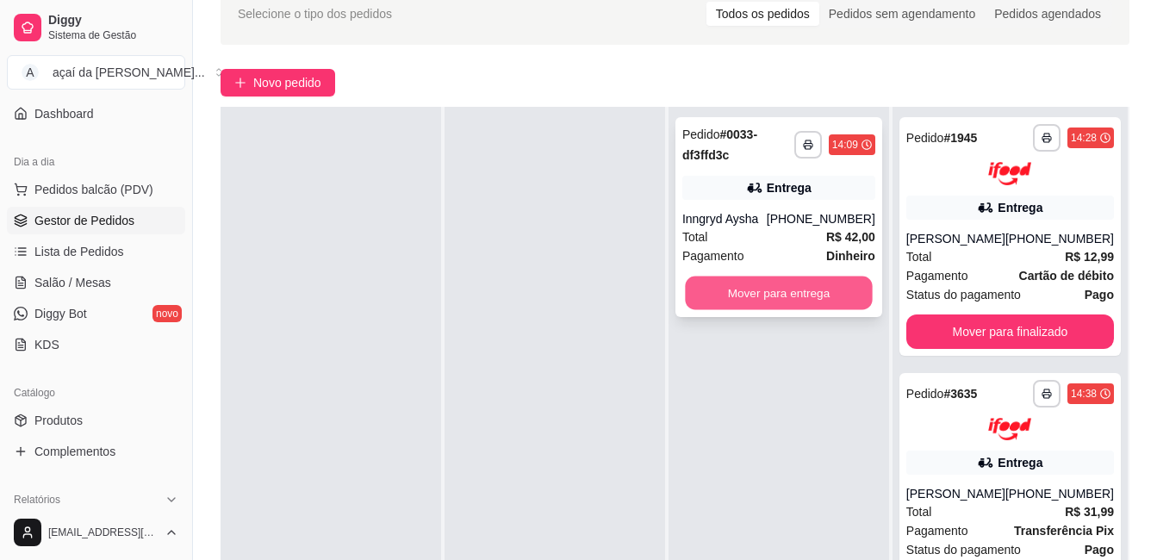
click at [777, 290] on button "Mover para entrega" at bounding box center [778, 294] width 187 height 34
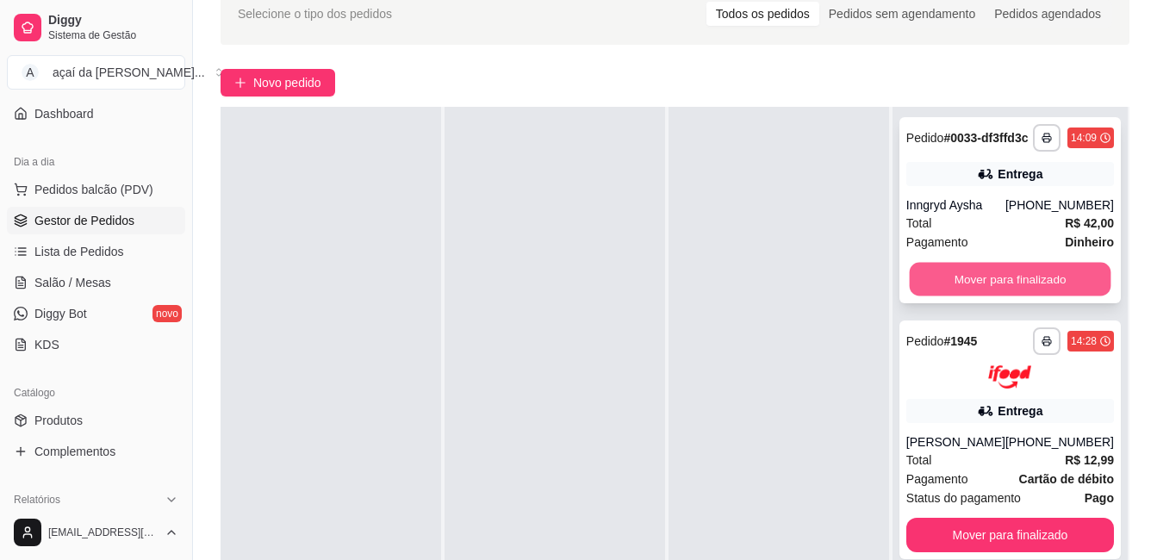
click at [969, 283] on button "Mover para finalizado" at bounding box center [1010, 280] width 202 height 34
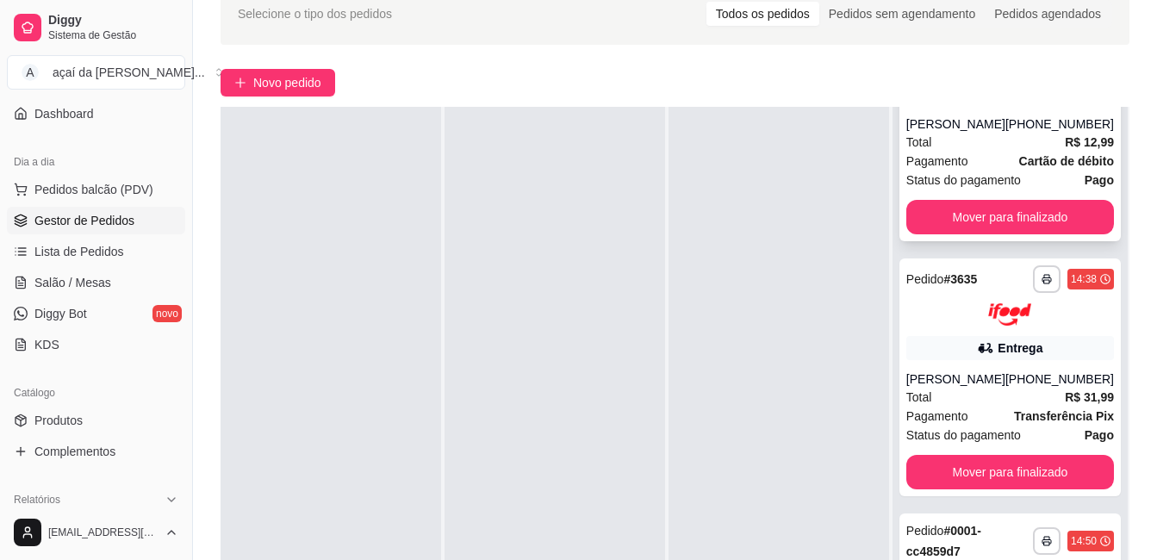
scroll to position [58, 0]
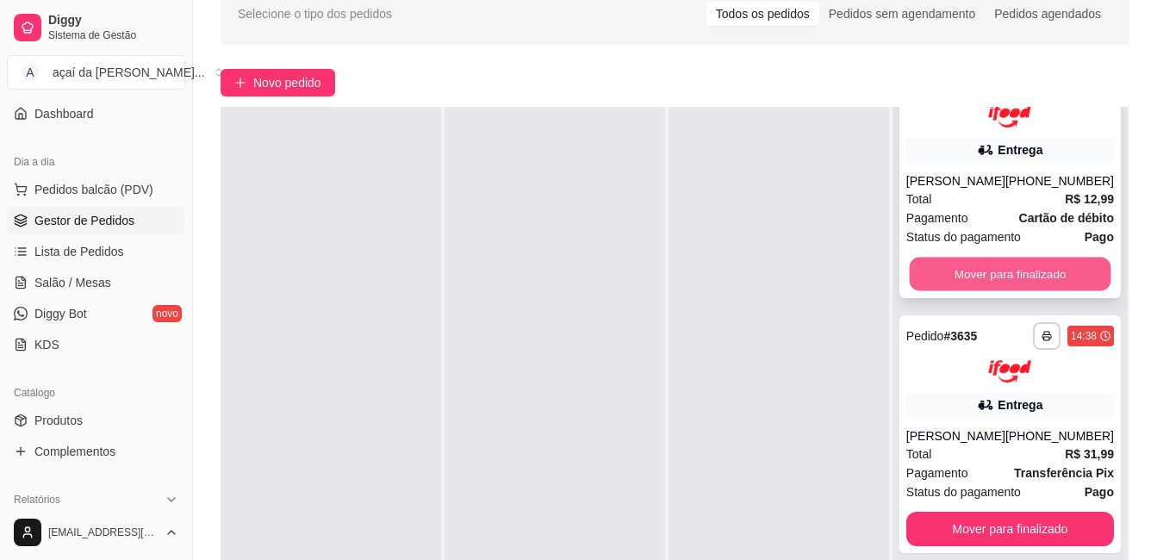
click at [981, 263] on button "Mover para finalizado" at bounding box center [1010, 274] width 202 height 34
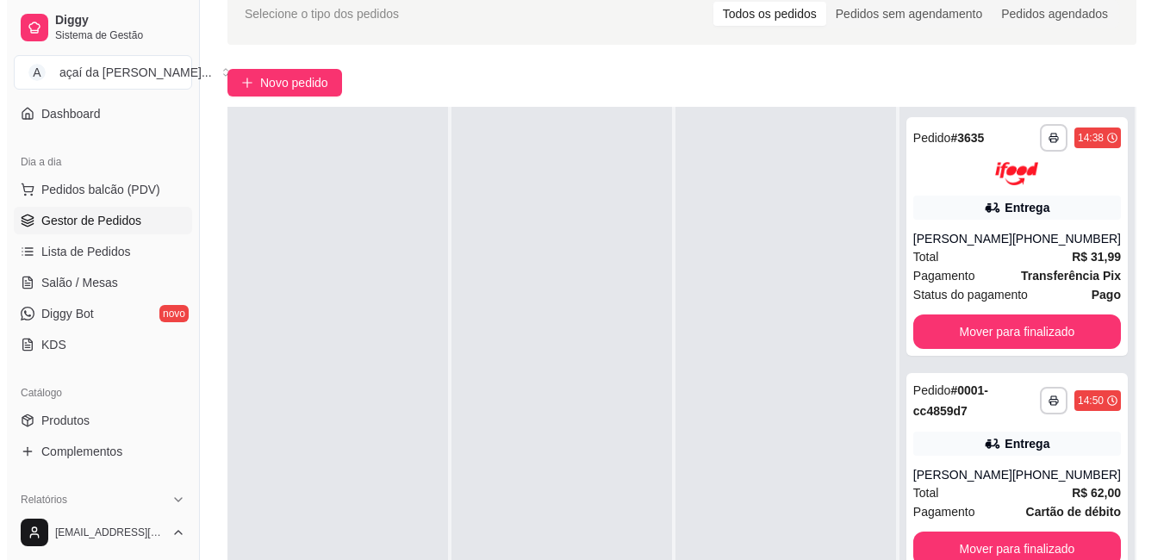
scroll to position [0, 0]
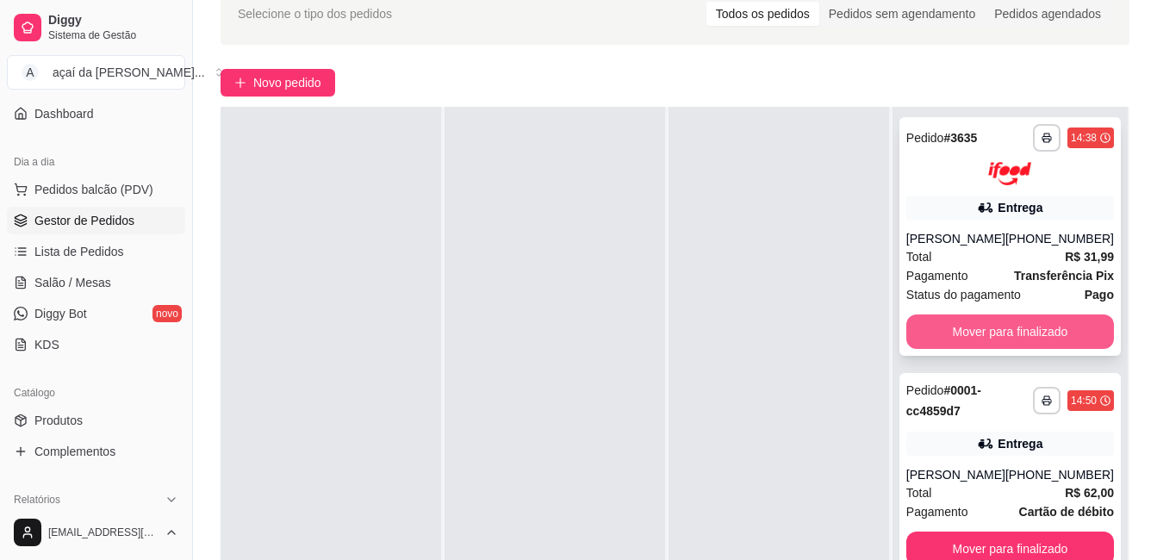
click at [988, 315] on button "Mover para finalizado" at bounding box center [1010, 331] width 208 height 34
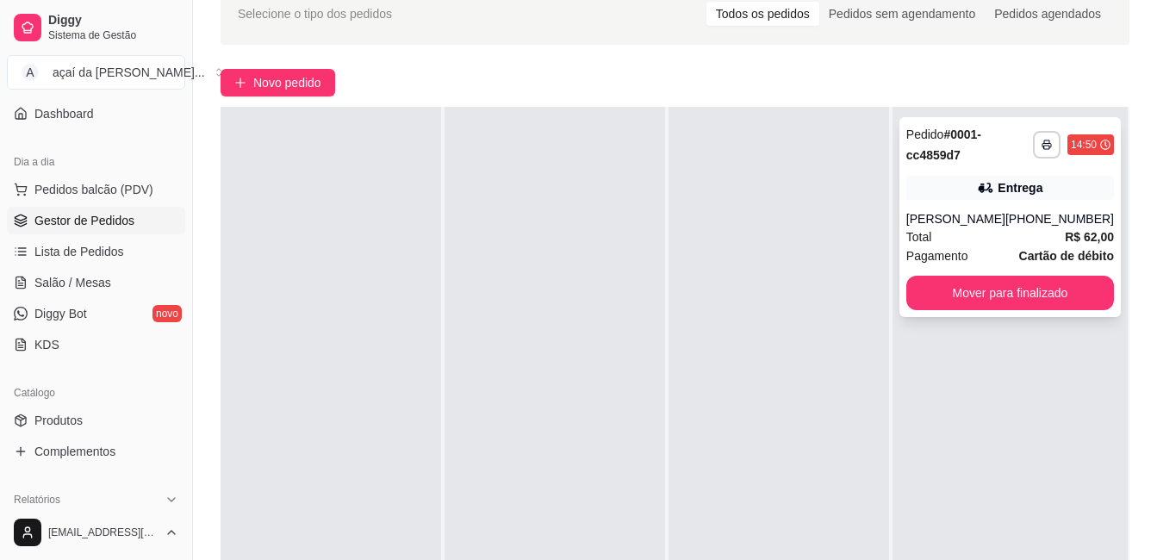
click at [994, 168] on div "**********" at bounding box center [1009, 217] width 221 height 200
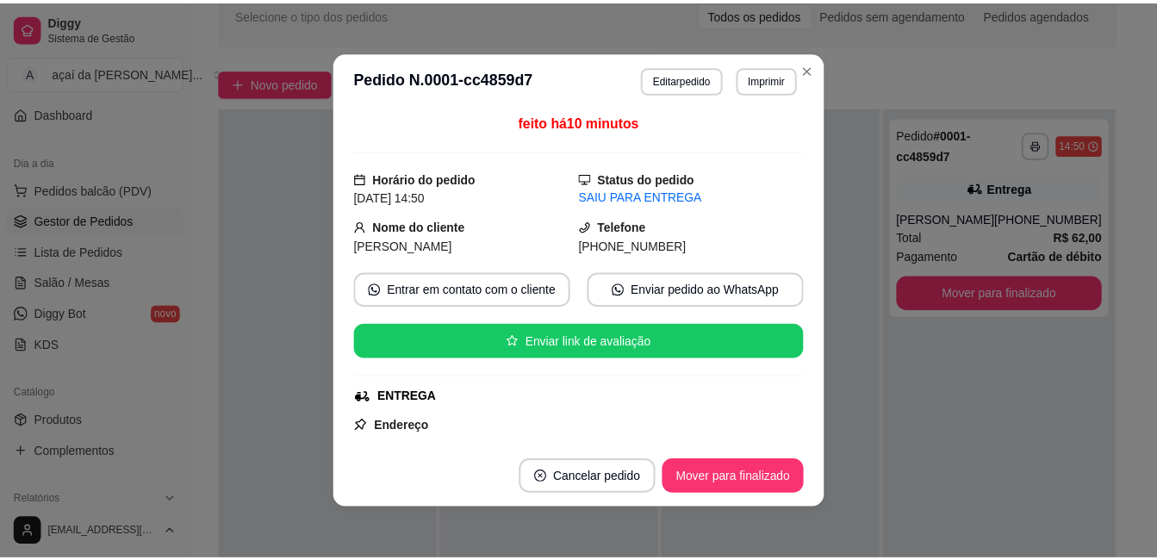
scroll to position [230, 0]
